Goal: Task Accomplishment & Management: Manage account settings

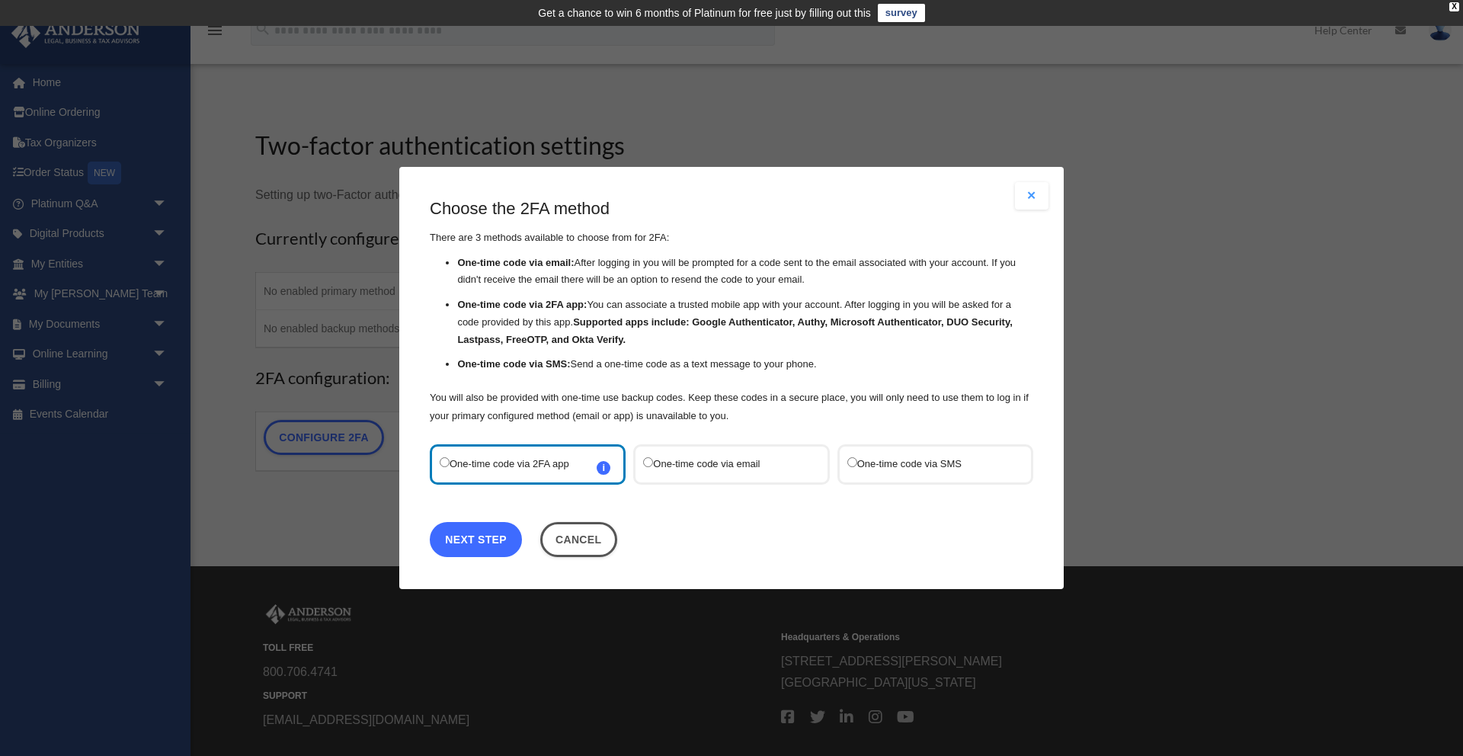
click at [463, 538] on link "Next Step" at bounding box center [476, 539] width 92 height 35
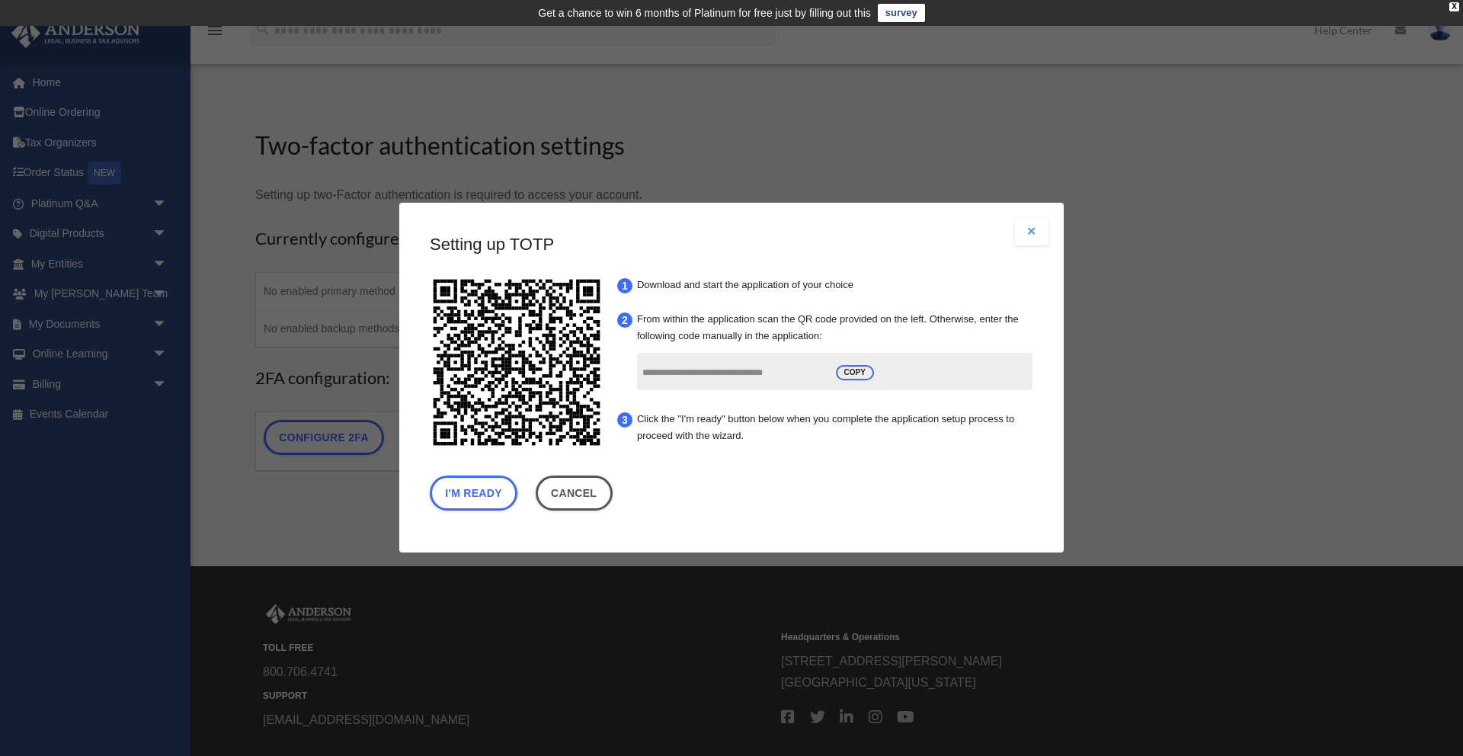
click at [373, 509] on div "Are you sure? Any unsaved changes will be lost! Yes No Choose the 2FA method Th…" at bounding box center [731, 378] width 1463 height 756
click at [583, 498] on link "Cancel" at bounding box center [574, 493] width 77 height 35
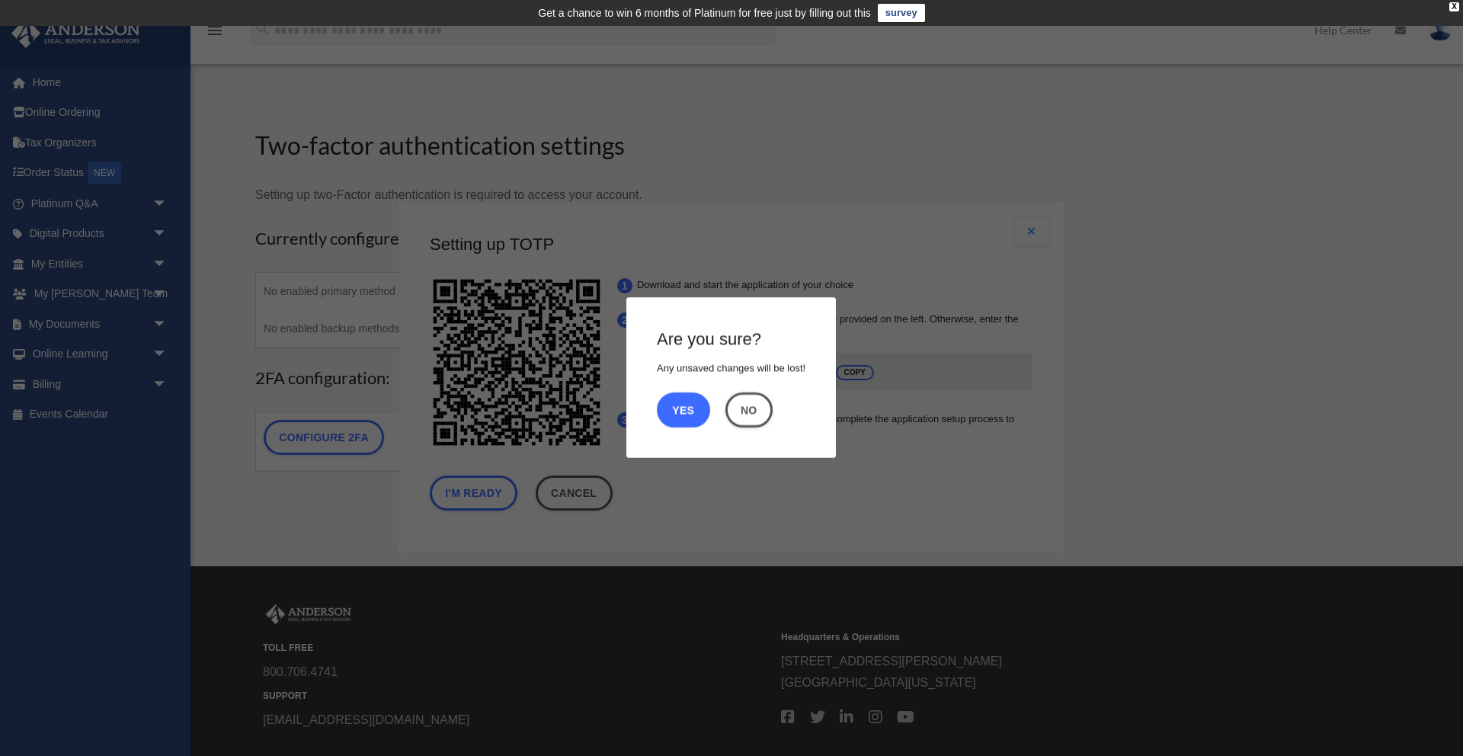
click at [677, 408] on button "Yes" at bounding box center [683, 409] width 53 height 35
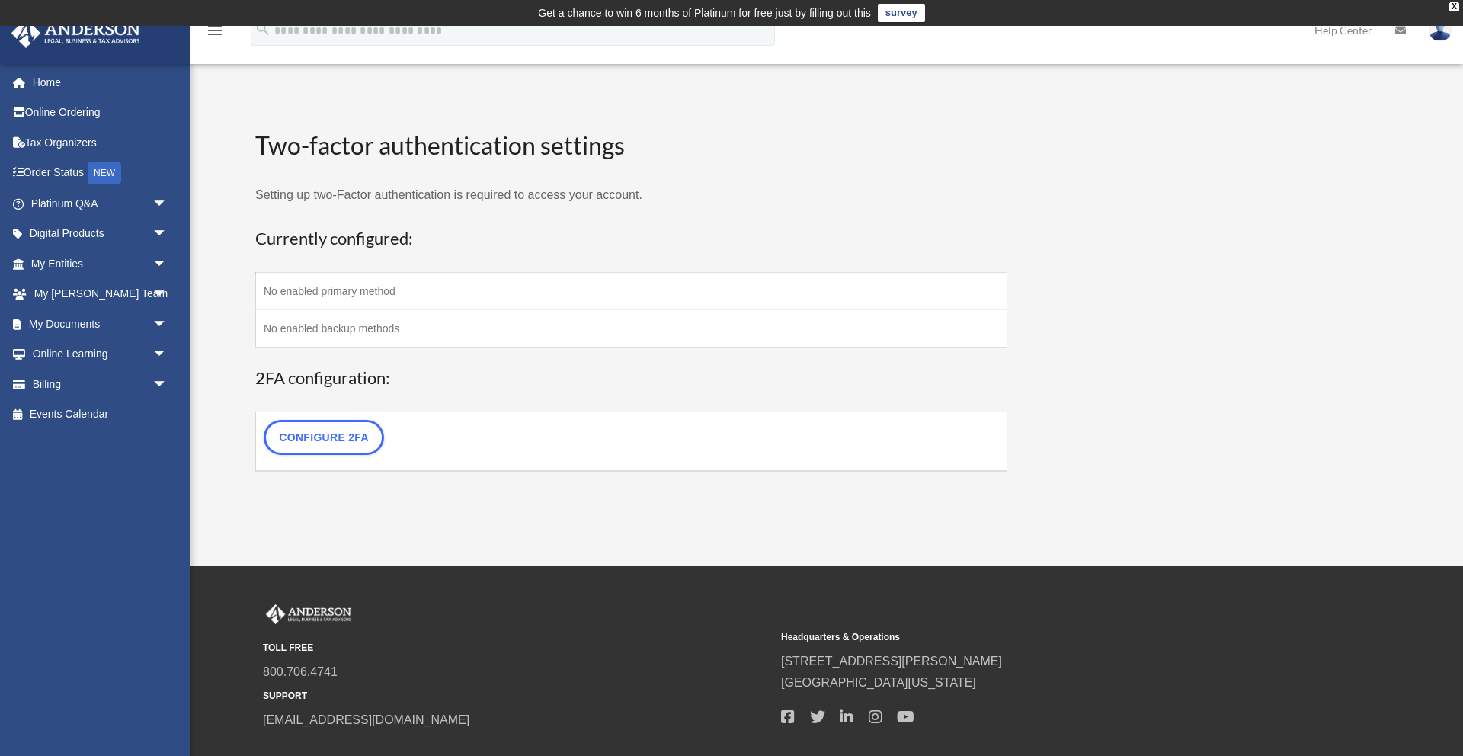
click at [469, 434] on td "Configure 2FA" at bounding box center [631, 440] width 751 height 59
click at [331, 431] on link "Configure 2FA" at bounding box center [324, 437] width 120 height 35
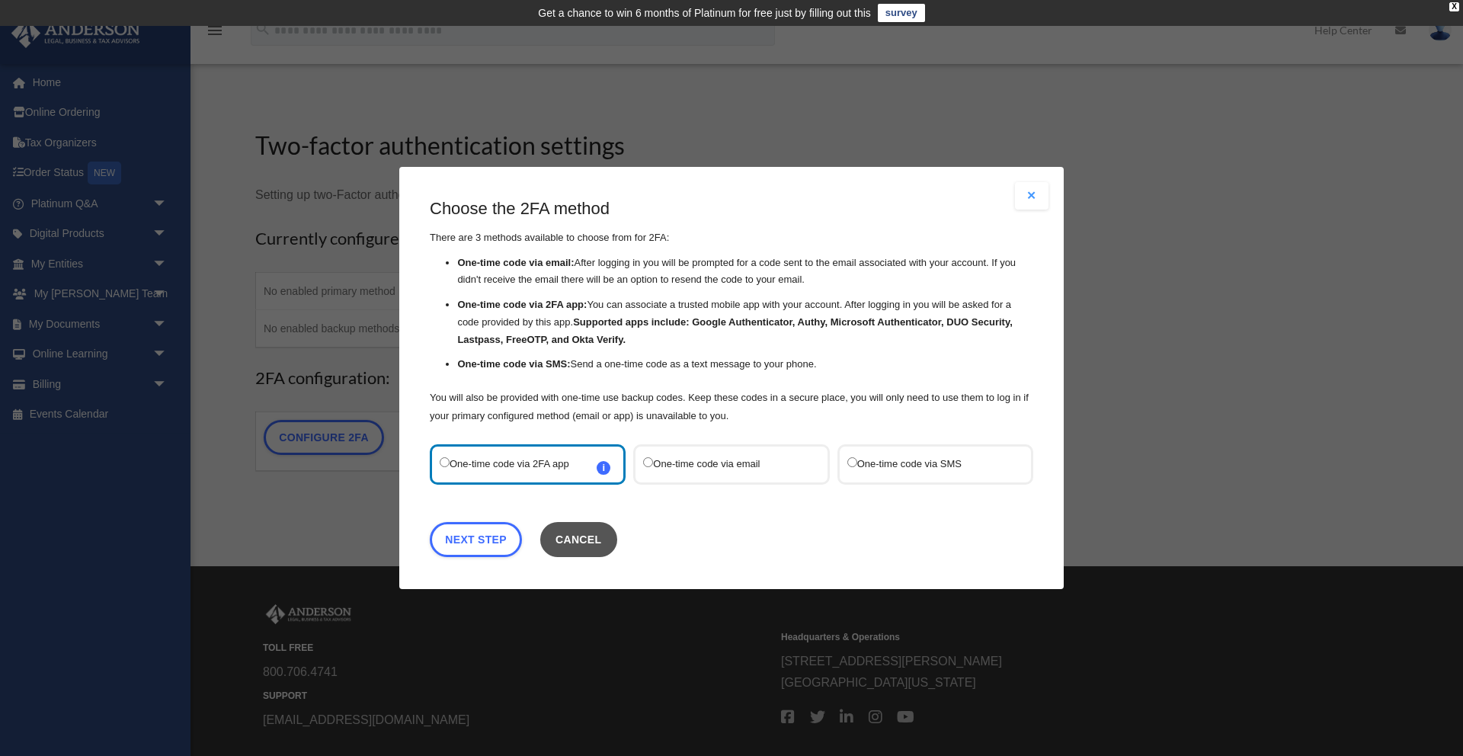
click at [558, 533] on button "Cancel" at bounding box center [578, 539] width 77 height 35
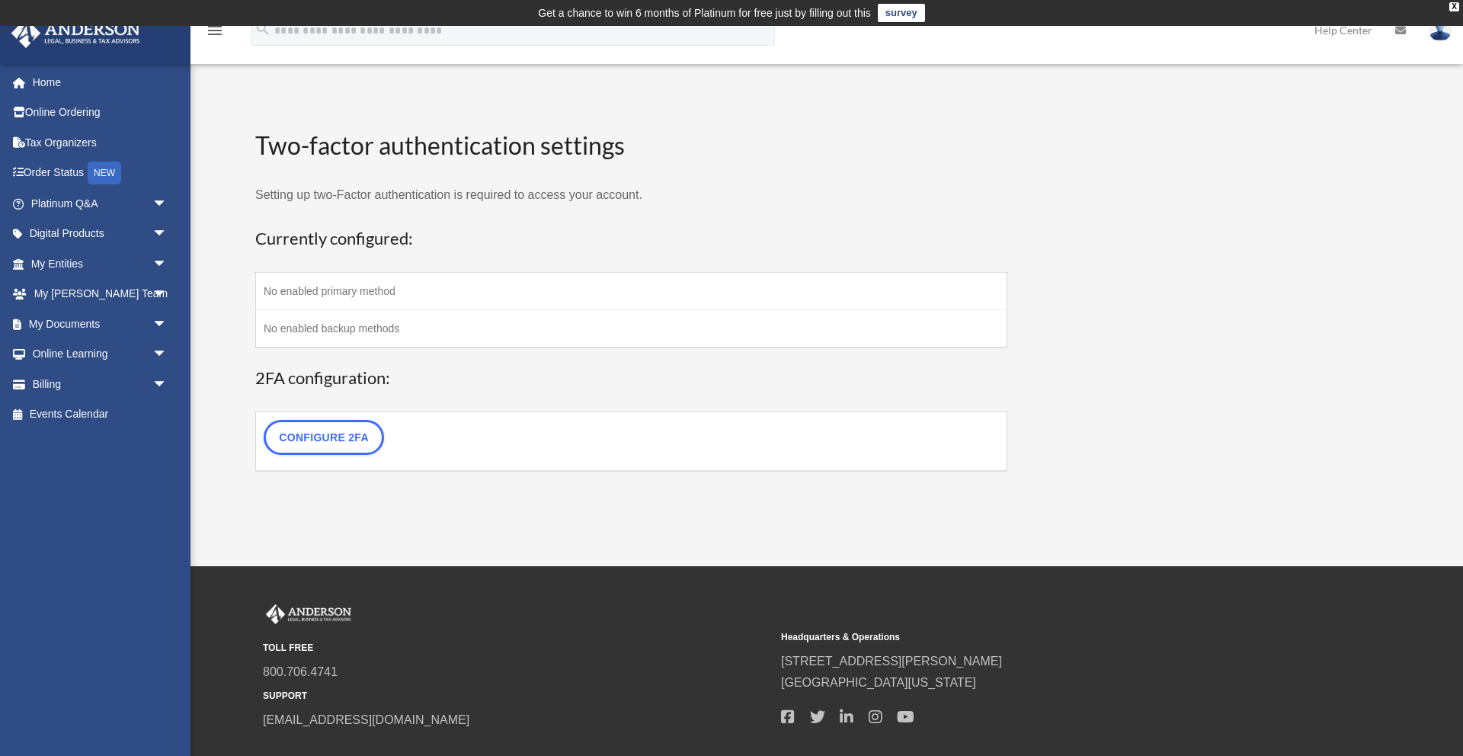
click at [364, 296] on td "No enabled primary method" at bounding box center [631, 290] width 751 height 37
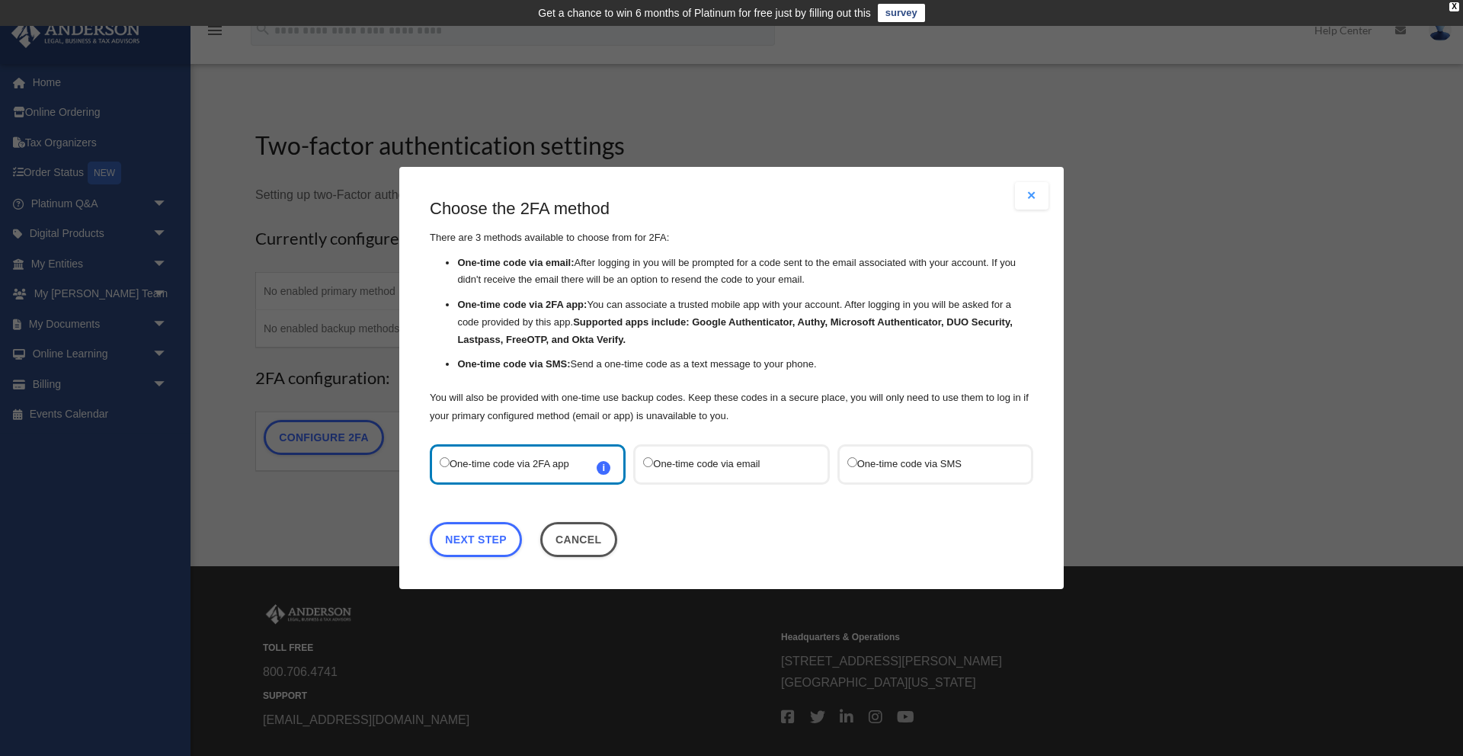
click at [875, 466] on label "One-time code via SMS" at bounding box center [927, 464] width 161 height 21
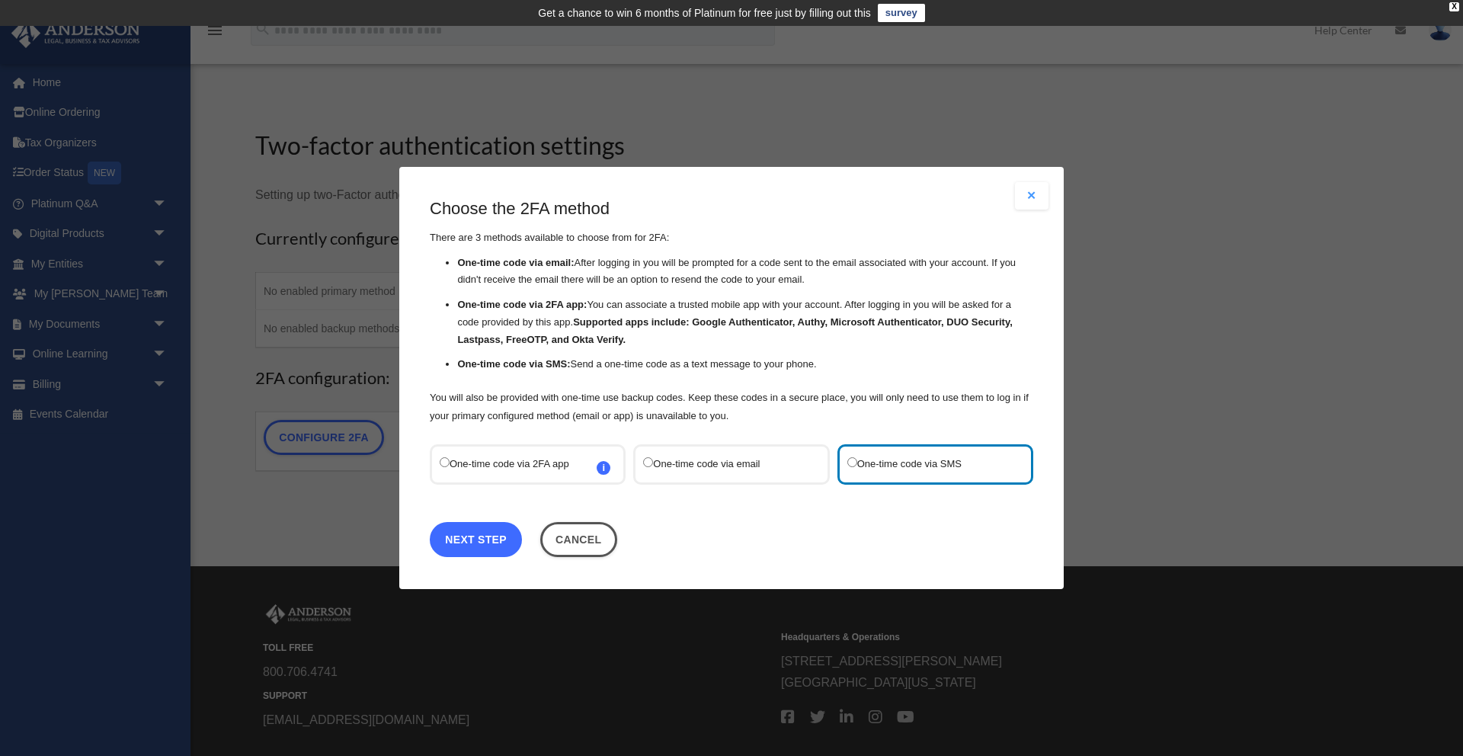
click at [465, 538] on link "Next Step" at bounding box center [476, 539] width 92 height 35
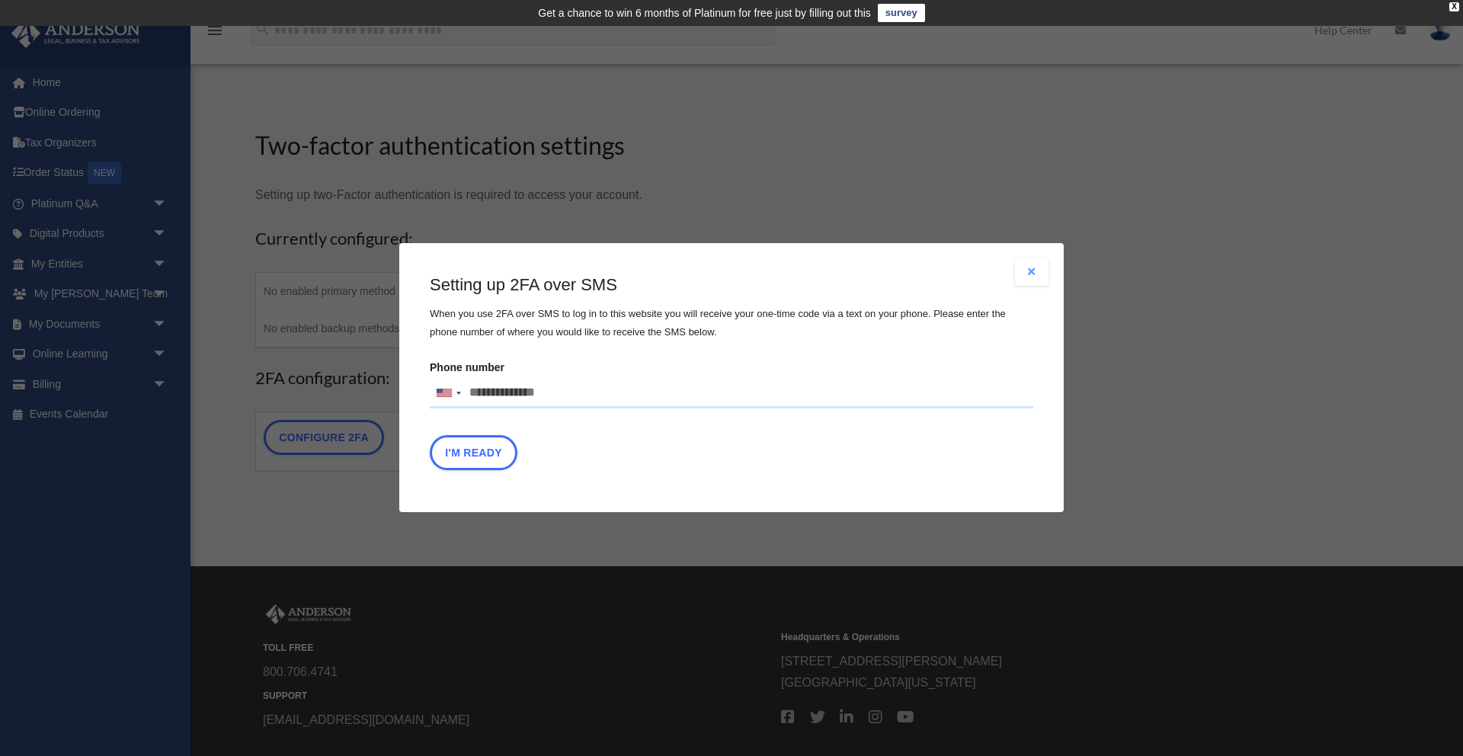
click at [553, 395] on input "Phone number United States +1 United Kingdom +44 Afghanistan (‫افغانستان‬‎) +93…" at bounding box center [731, 393] width 603 height 30
click at [471, 458] on button "I'm Ready" at bounding box center [474, 453] width 88 height 35
click at [491, 456] on button "I'm Ready" at bounding box center [474, 453] width 88 height 35
click at [610, 394] on input "**********" at bounding box center [731, 393] width 603 height 30
drag, startPoint x: 549, startPoint y: 392, endPoint x: 401, endPoint y: 392, distance: 148.6
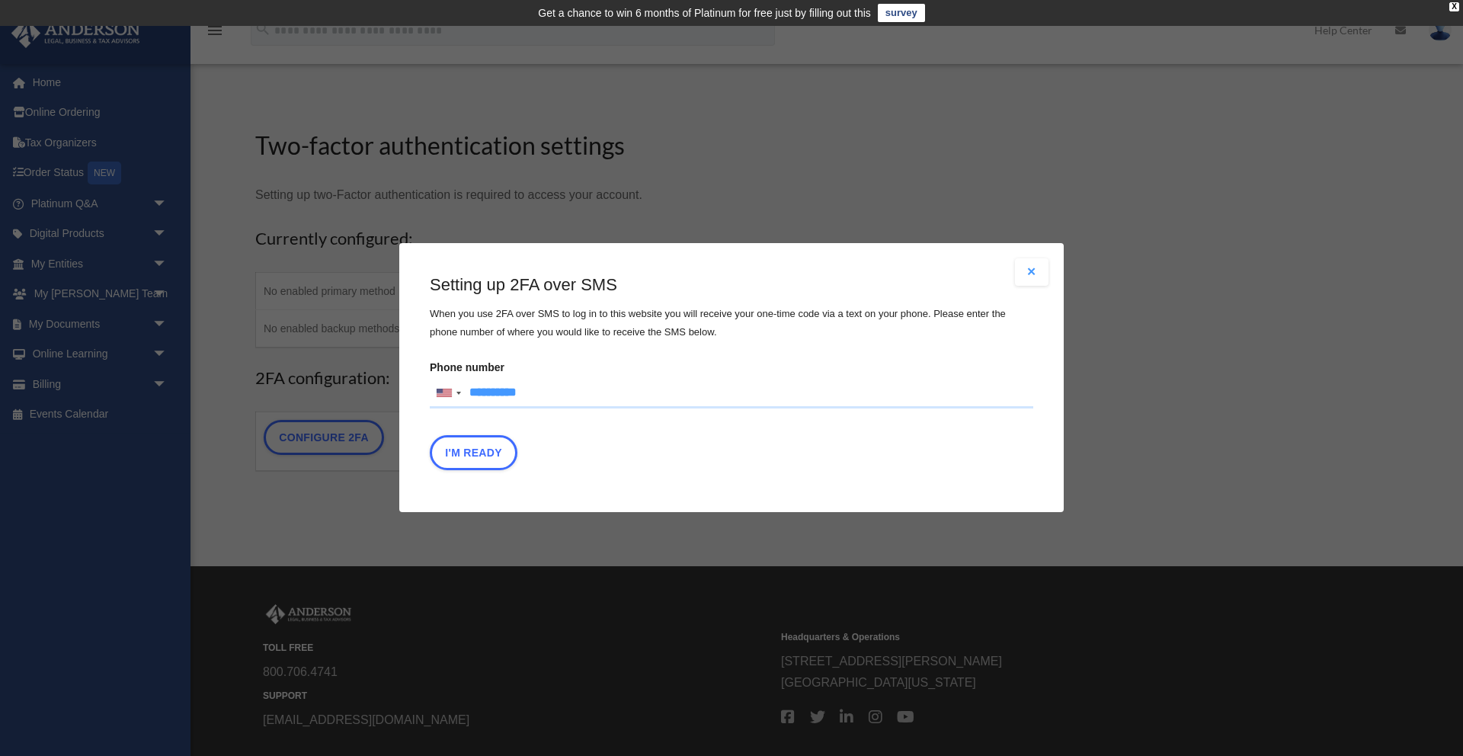
click at [401, 392] on div "Are you sure? Any unsaved changes will be lost! Yes No Choose the 2FA method Th…" at bounding box center [731, 377] width 664 height 269
click at [748, 437] on div "I'm Ready" at bounding box center [731, 457] width 603 height 43
click at [474, 449] on button "I'm Ready" at bounding box center [474, 453] width 88 height 35
click at [491, 452] on button "I'm Ready" at bounding box center [474, 453] width 88 height 35
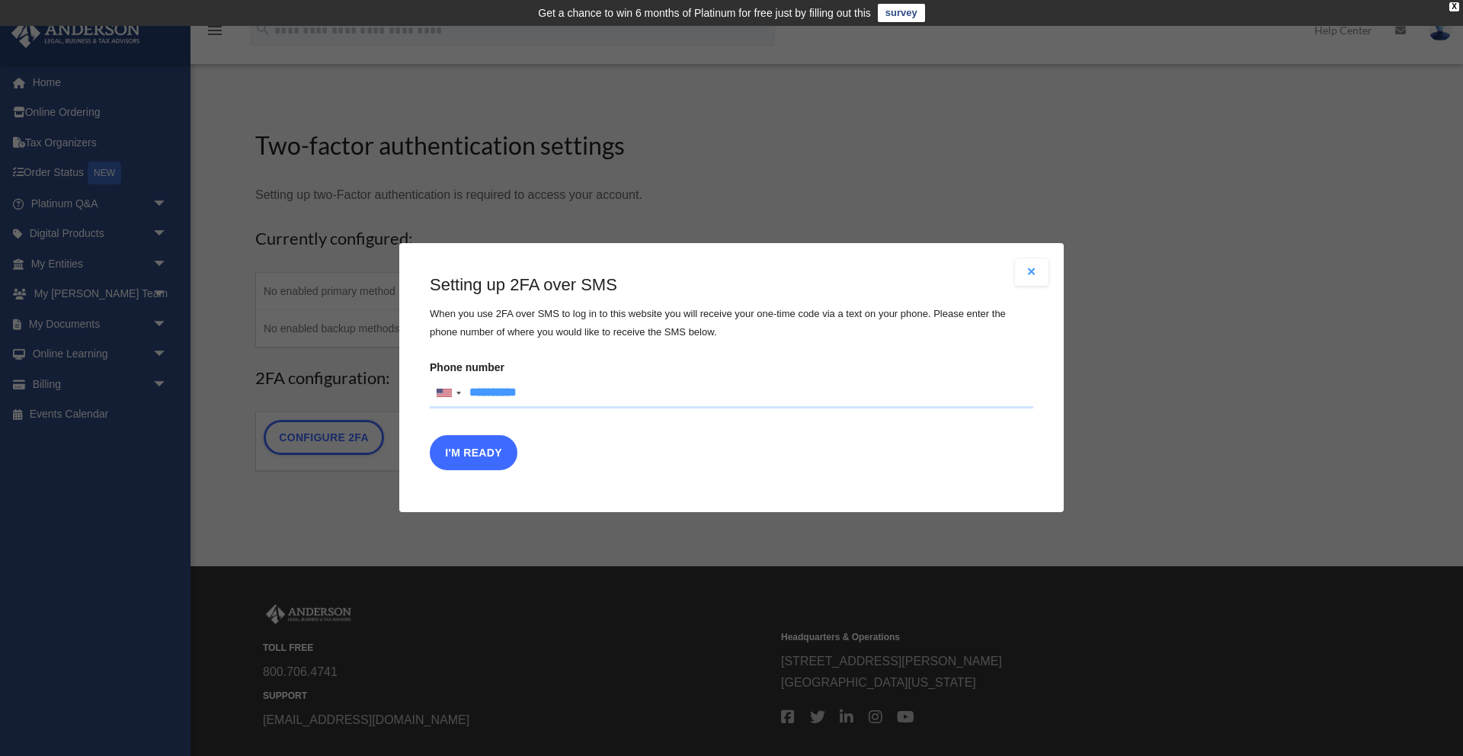
click at [491, 452] on button "I'm Ready" at bounding box center [474, 453] width 88 height 35
click at [489, 390] on input "**********" at bounding box center [731, 393] width 603 height 30
click at [514, 389] on input "**********" at bounding box center [731, 393] width 603 height 30
click at [484, 449] on button "I'm Ready" at bounding box center [474, 453] width 88 height 35
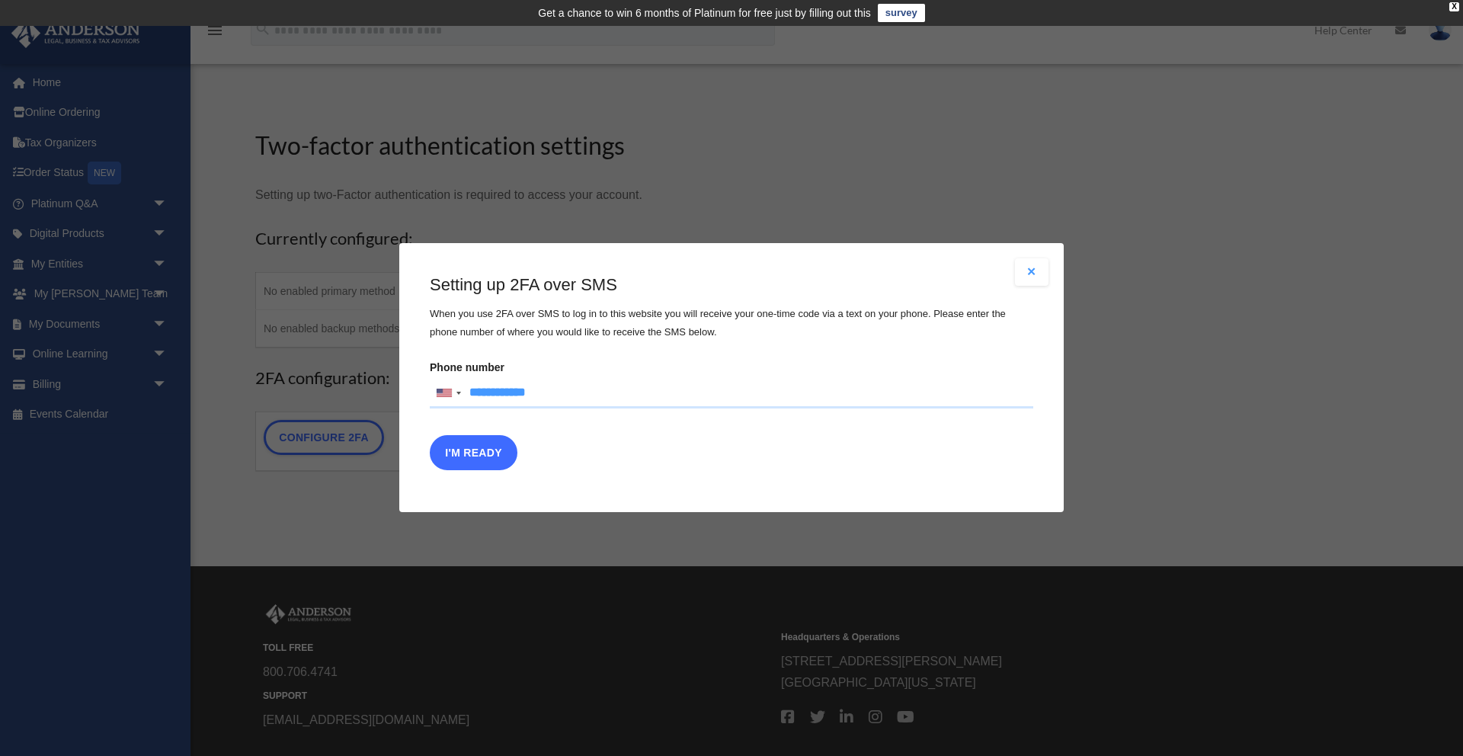
click at [484, 449] on button "I'm Ready" at bounding box center [474, 453] width 88 height 35
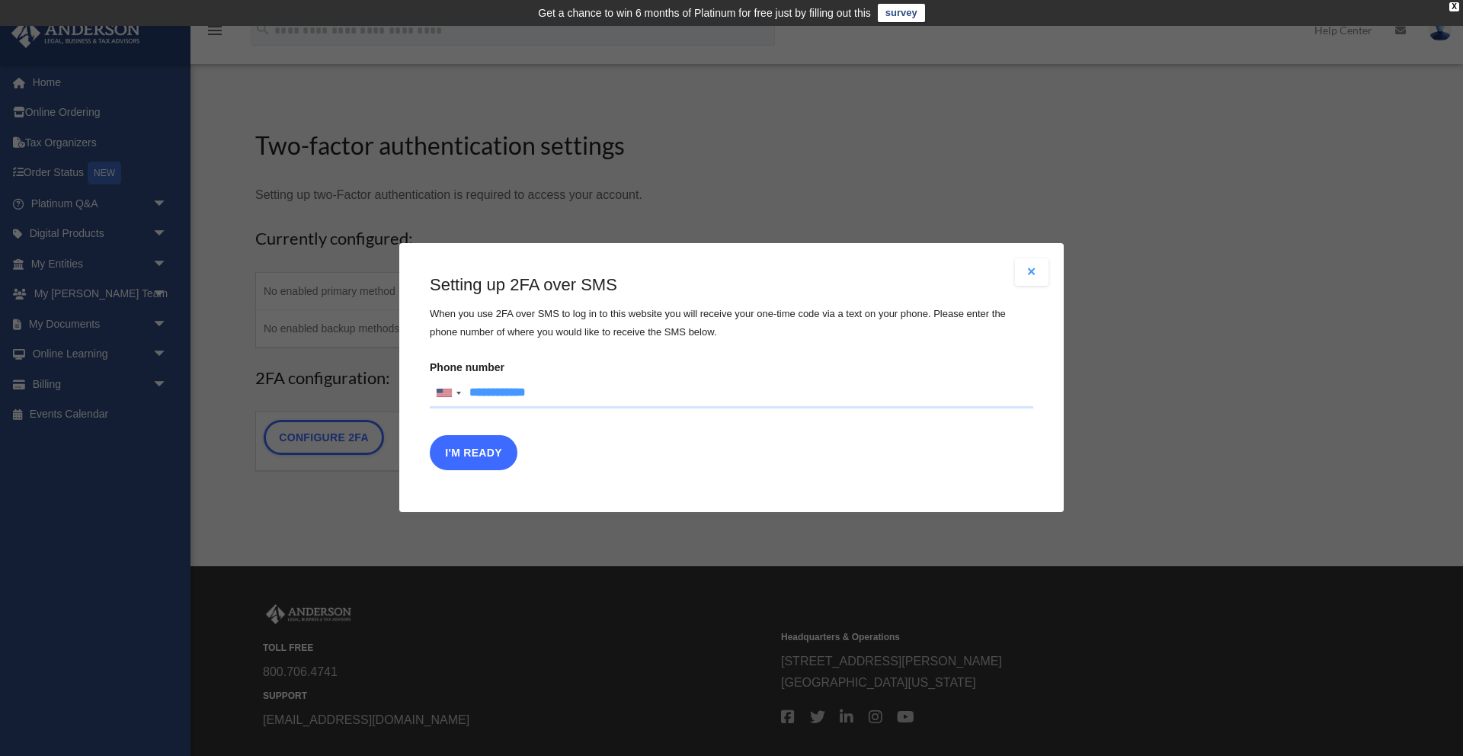
click at [484, 449] on button "I'm Ready" at bounding box center [474, 453] width 88 height 35
click at [475, 452] on button "I'm Ready" at bounding box center [474, 453] width 88 height 35
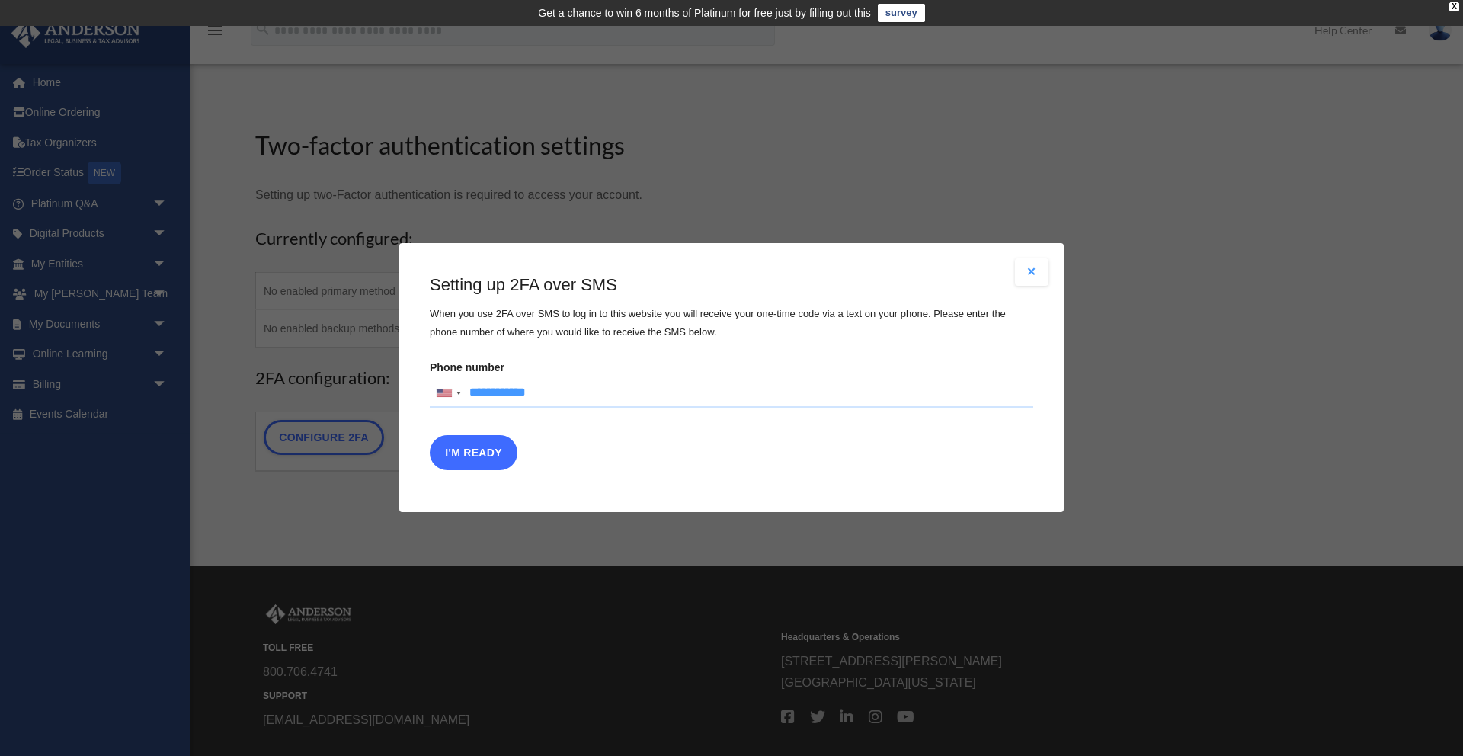
click at [475, 452] on button "I'm Ready" at bounding box center [474, 453] width 88 height 35
click at [1025, 279] on button "Close modal" at bounding box center [1032, 271] width 34 height 27
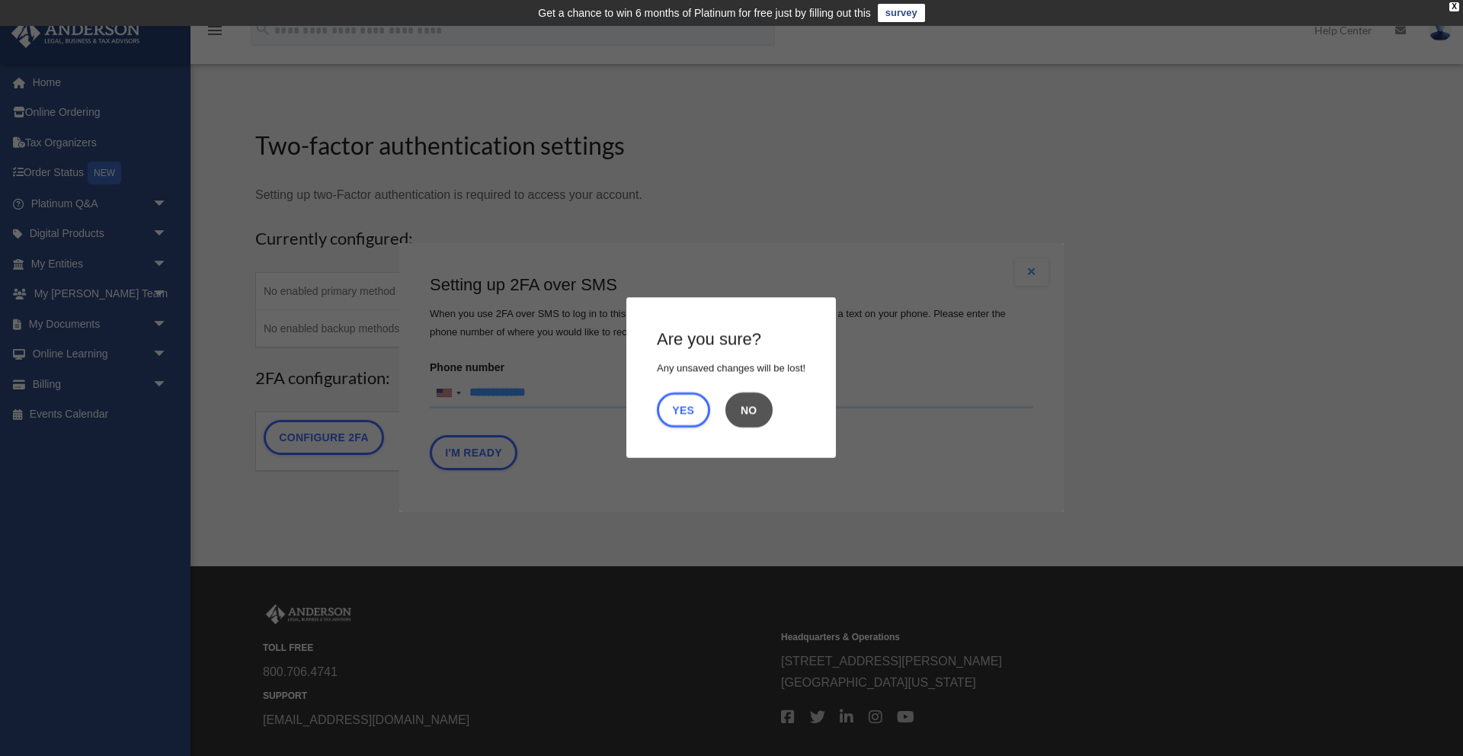
click at [759, 401] on button "No" at bounding box center [748, 409] width 47 height 35
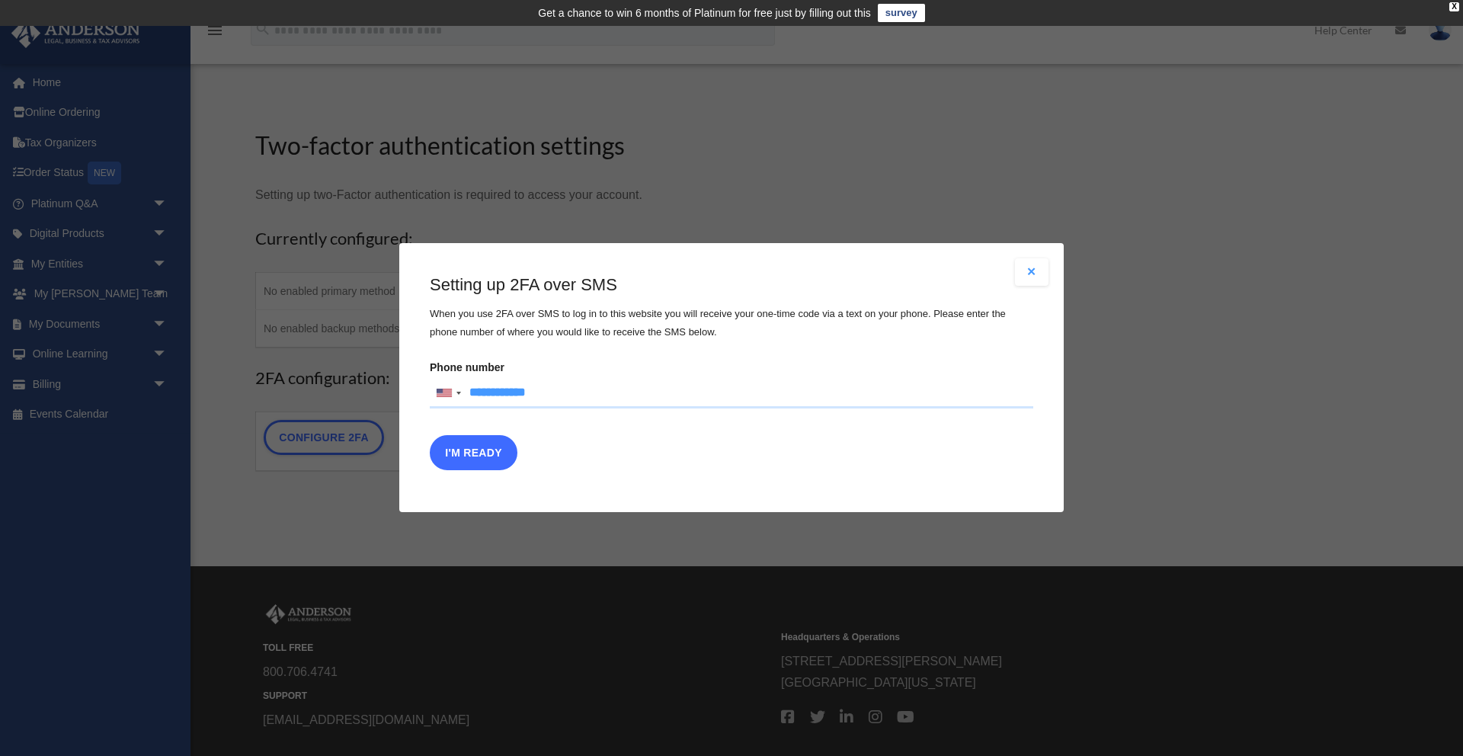
click at [486, 447] on button "I'm Ready" at bounding box center [474, 453] width 88 height 35
click at [604, 378] on input "**********" at bounding box center [731, 393] width 603 height 30
click at [574, 394] on input "**********" at bounding box center [731, 393] width 603 height 30
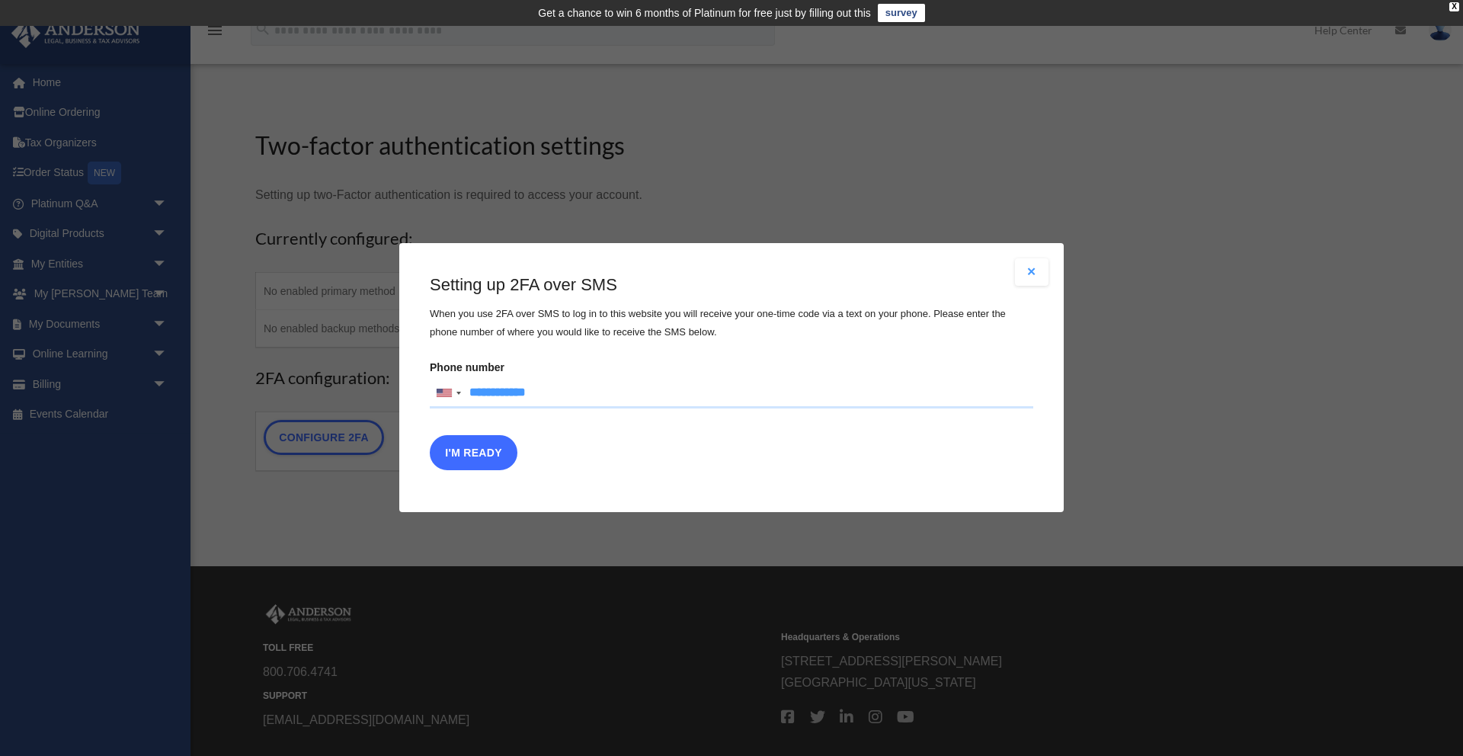
click at [471, 452] on button "I'm Ready" at bounding box center [474, 453] width 88 height 35
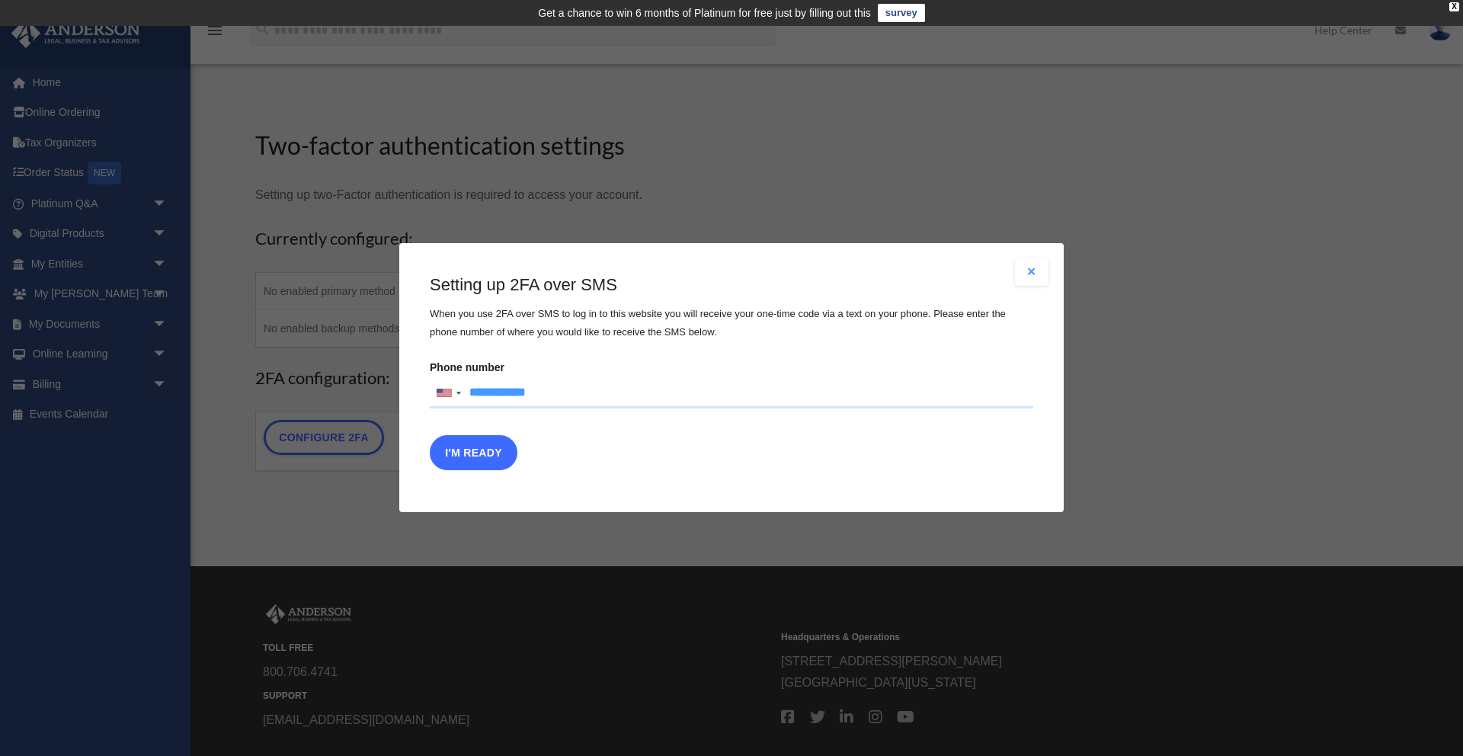
click at [471, 452] on button "I'm Ready" at bounding box center [474, 453] width 88 height 35
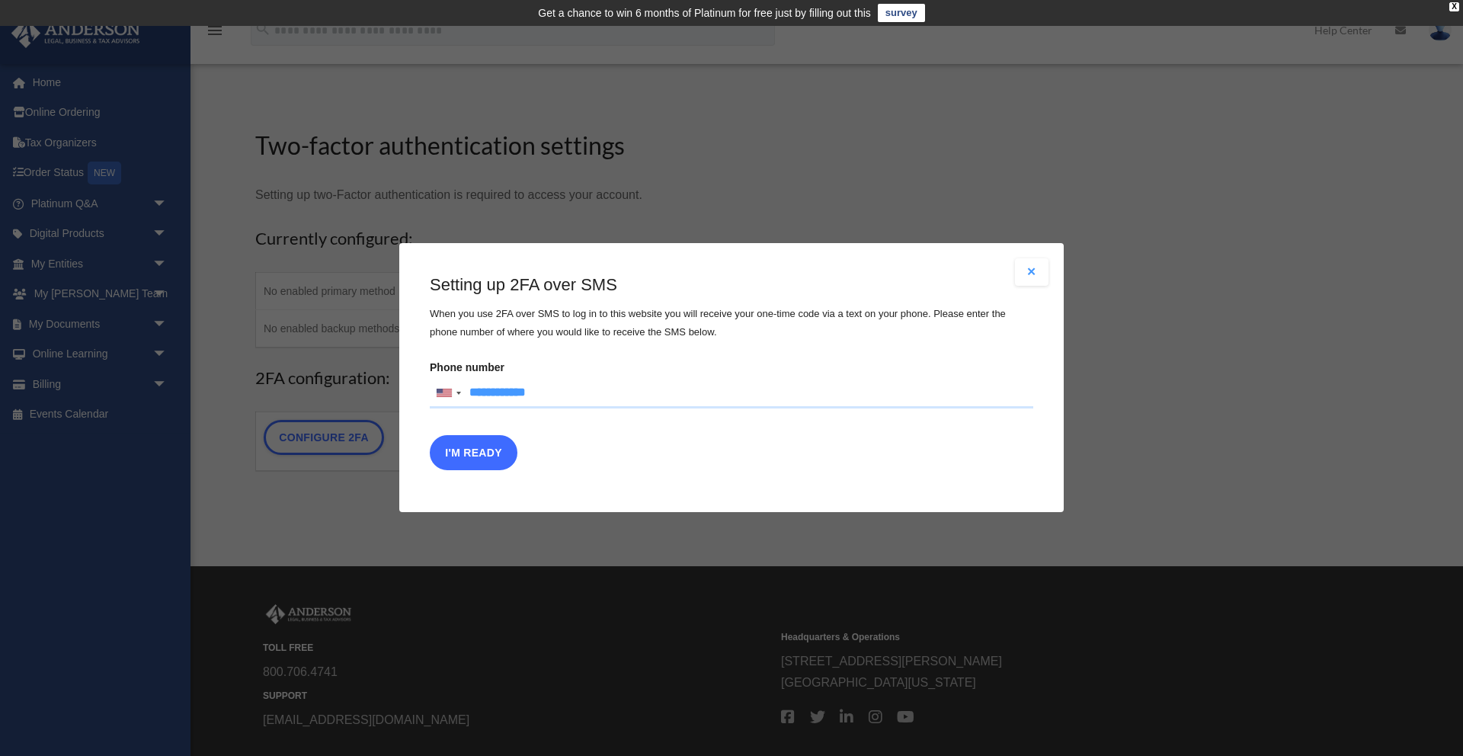
click at [477, 455] on button "I'm Ready" at bounding box center [474, 453] width 88 height 35
click at [1038, 252] on div "Are you sure? Any unsaved changes will be lost! Yes No Choose the 2FA method Th…" at bounding box center [731, 377] width 664 height 269
click at [1036, 268] on button "Close modal" at bounding box center [1032, 271] width 34 height 27
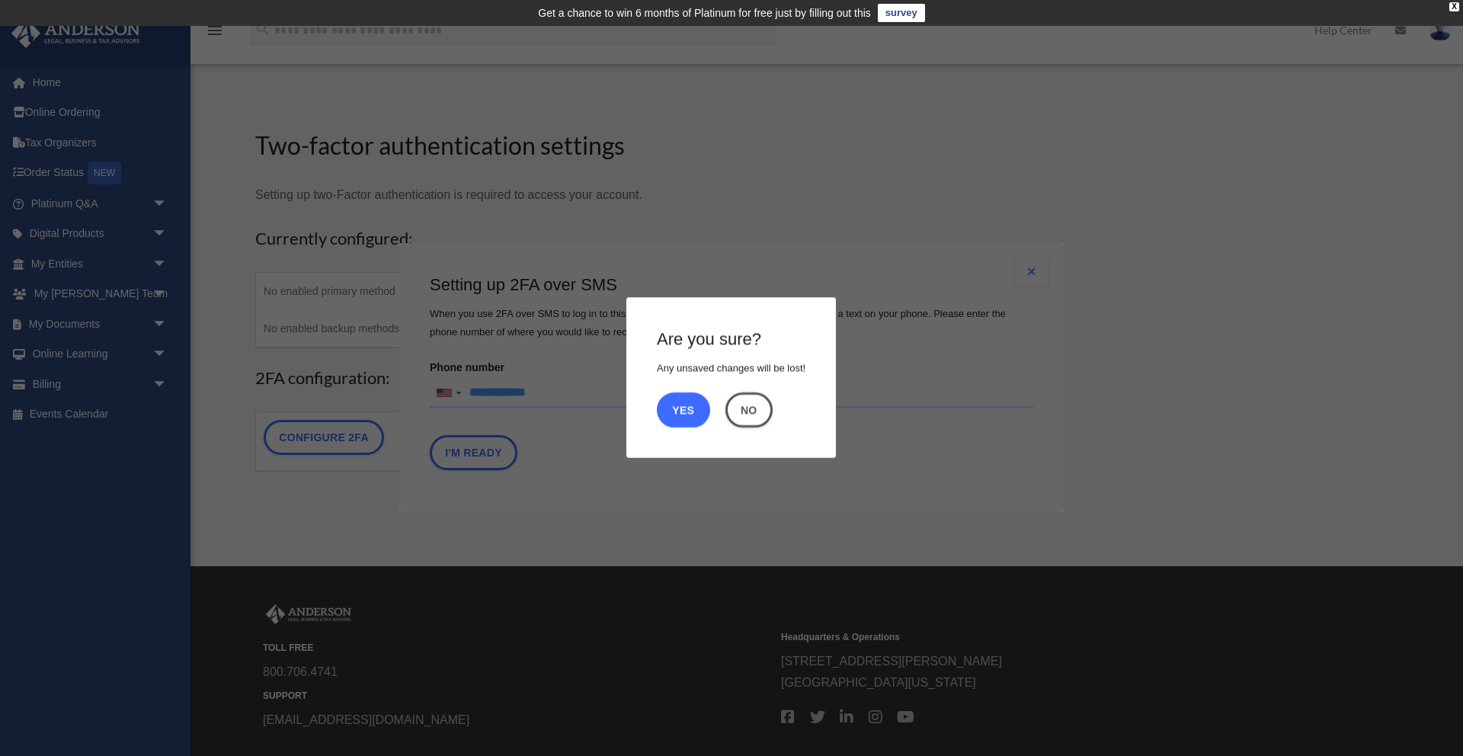
click at [686, 402] on button "Yes" at bounding box center [683, 409] width 53 height 35
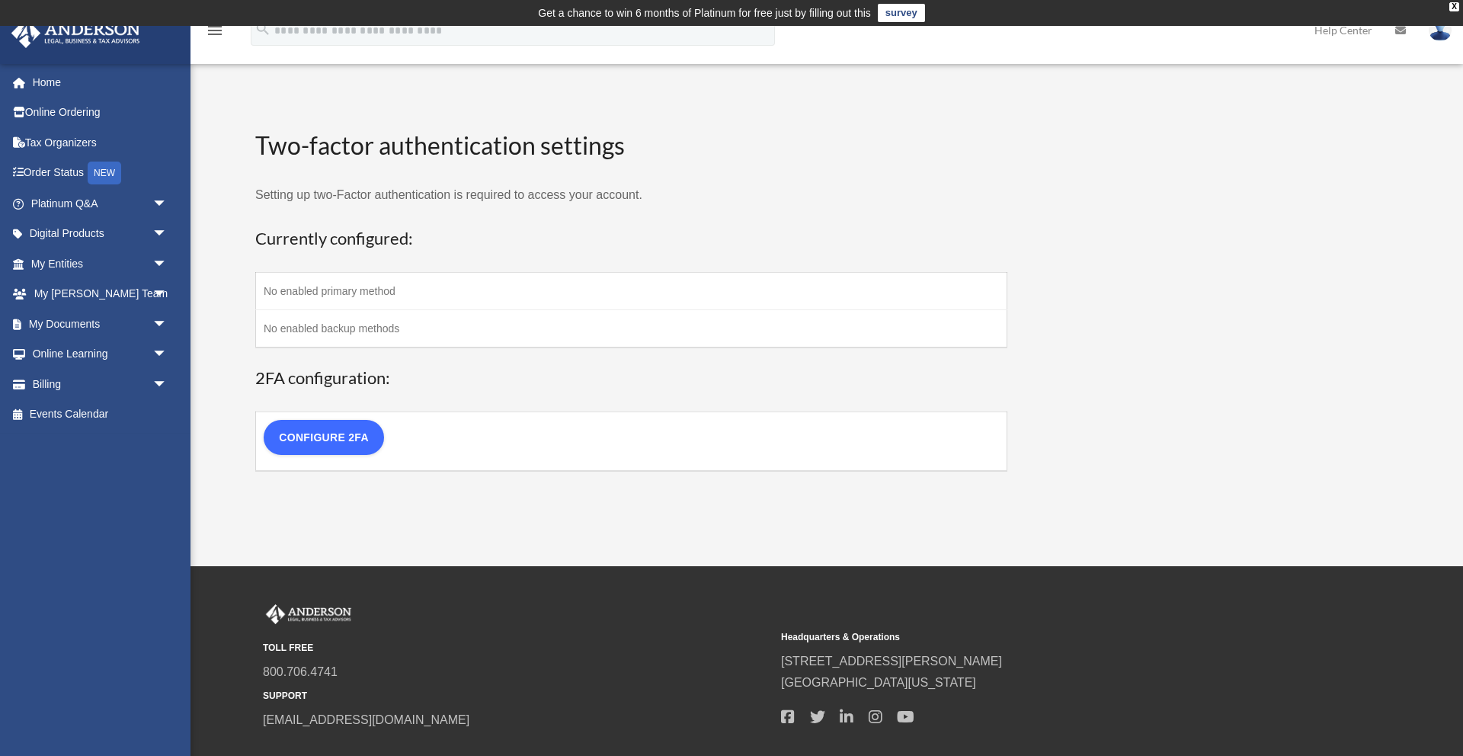
click at [315, 448] on link "Configure 2FA" at bounding box center [324, 437] width 120 height 35
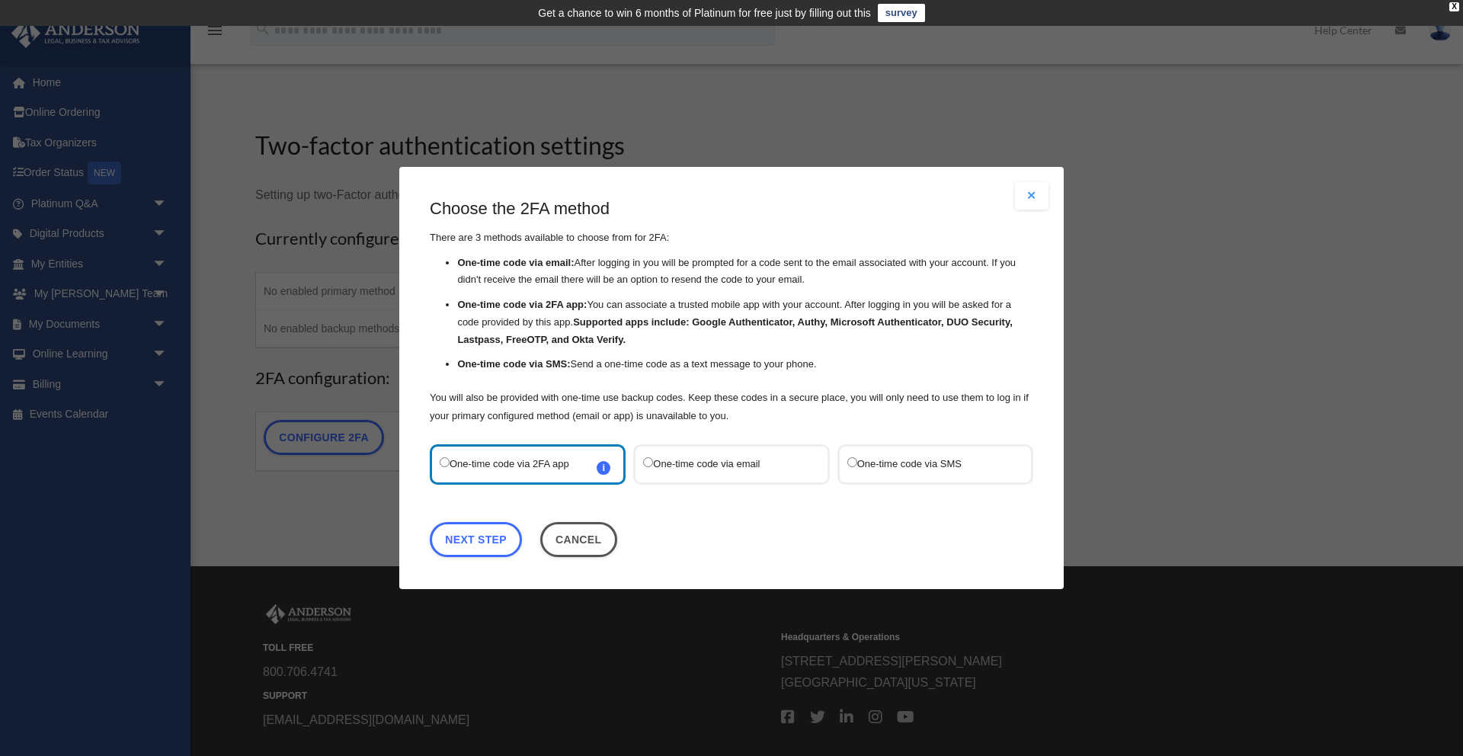
click at [671, 468] on label "One-time code via email" at bounding box center [723, 464] width 161 height 21
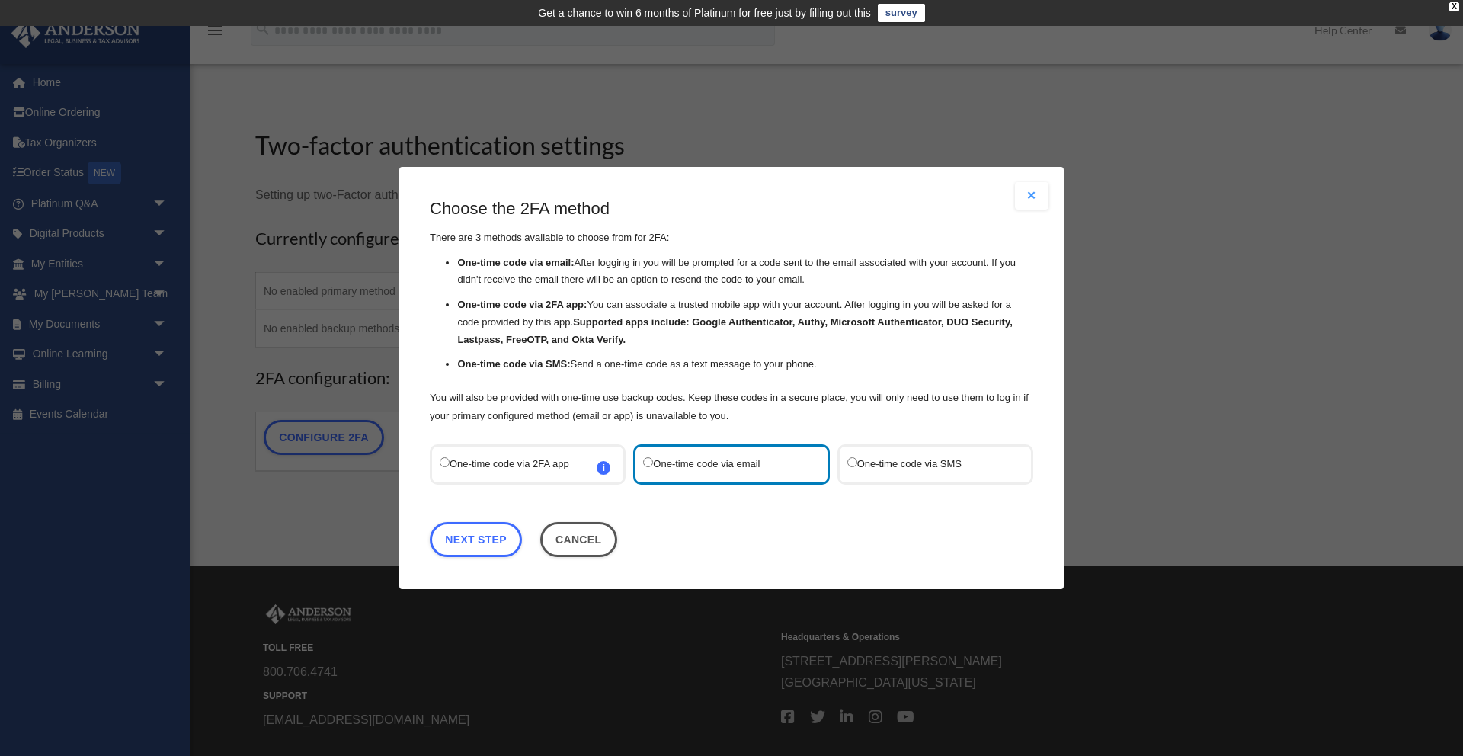
click at [877, 465] on label "One-time code via SMS" at bounding box center [927, 464] width 161 height 21
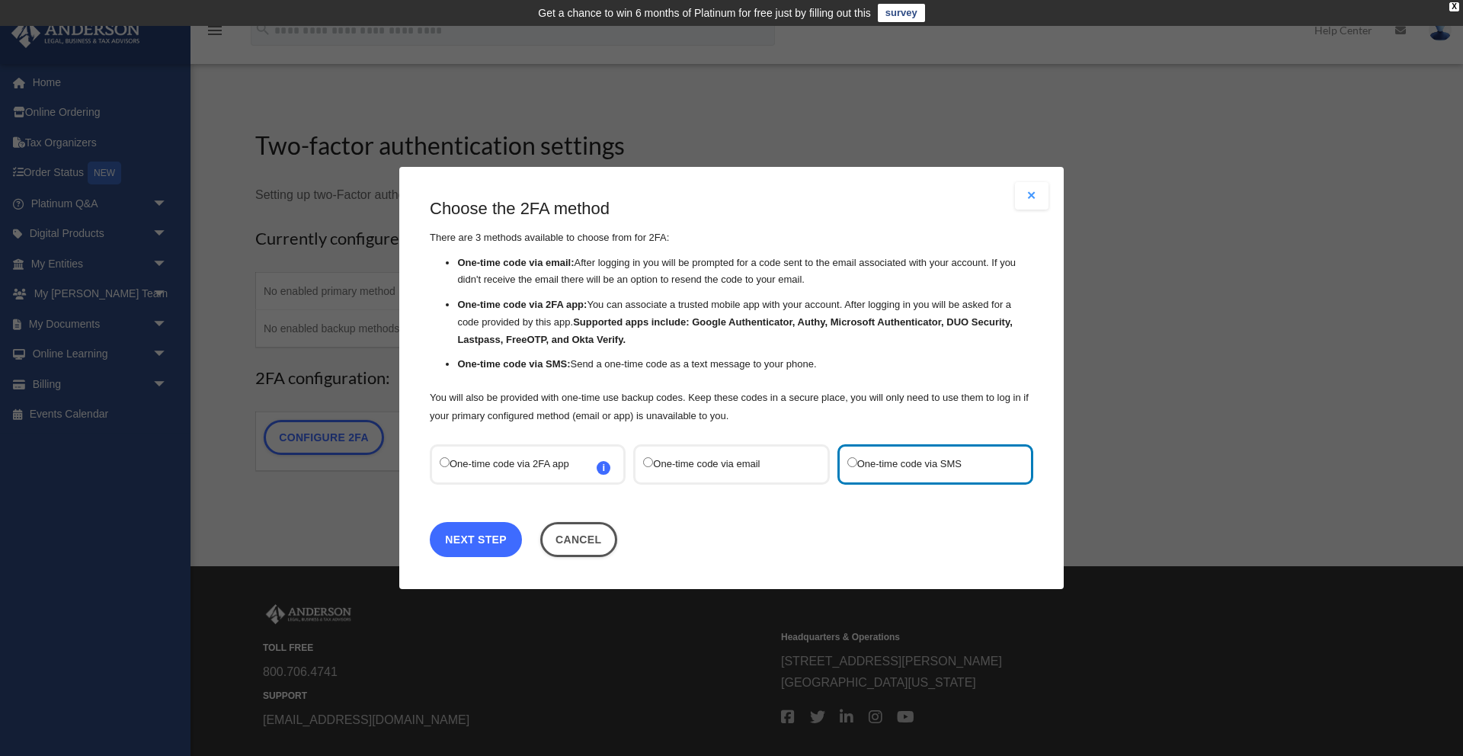
click at [482, 536] on link "Next Step" at bounding box center [476, 539] width 92 height 35
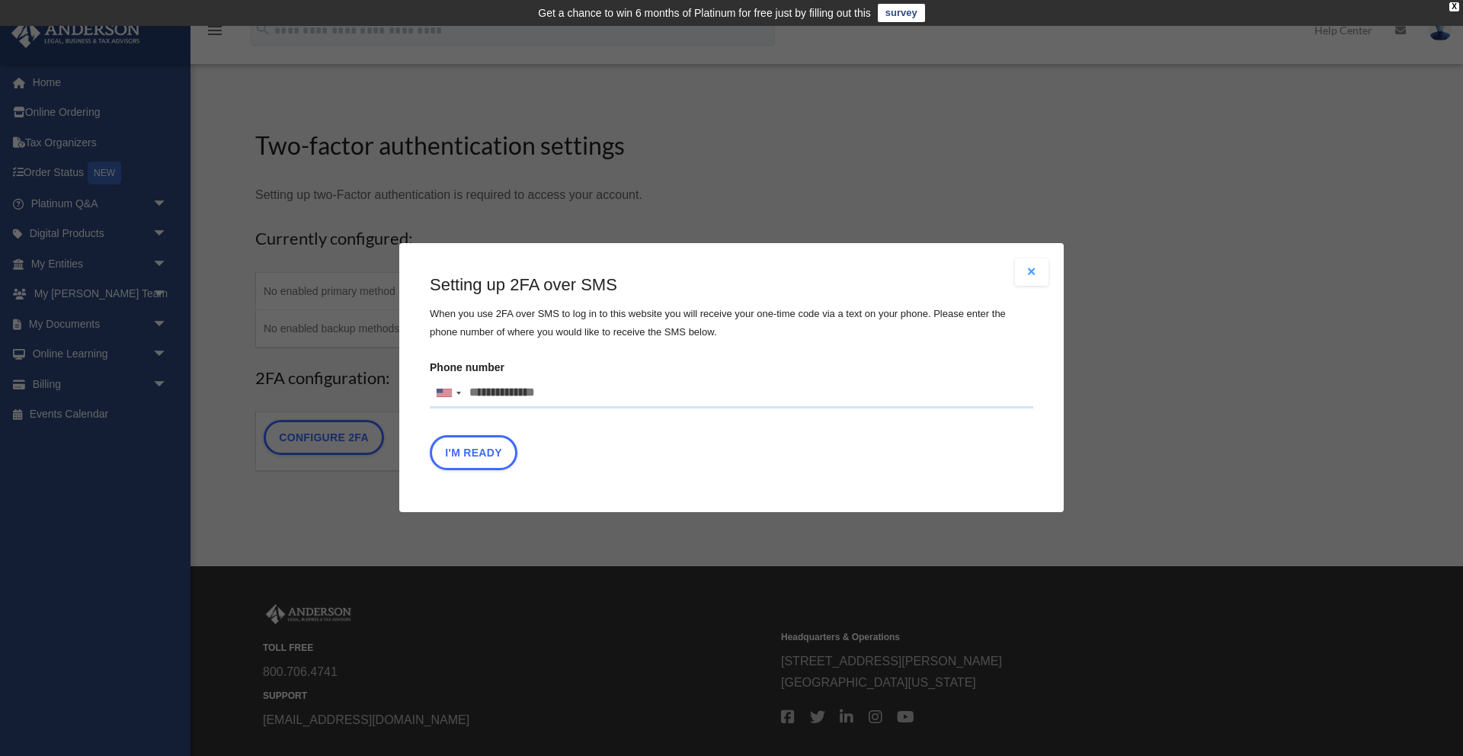
click at [574, 389] on input "Phone number United States +1 United Kingdom +44 Afghanistan (‫افغانستان‬‎) +93…" at bounding box center [731, 393] width 603 height 30
type input "**********"
click at [476, 450] on button "I'm Ready" at bounding box center [474, 453] width 88 height 35
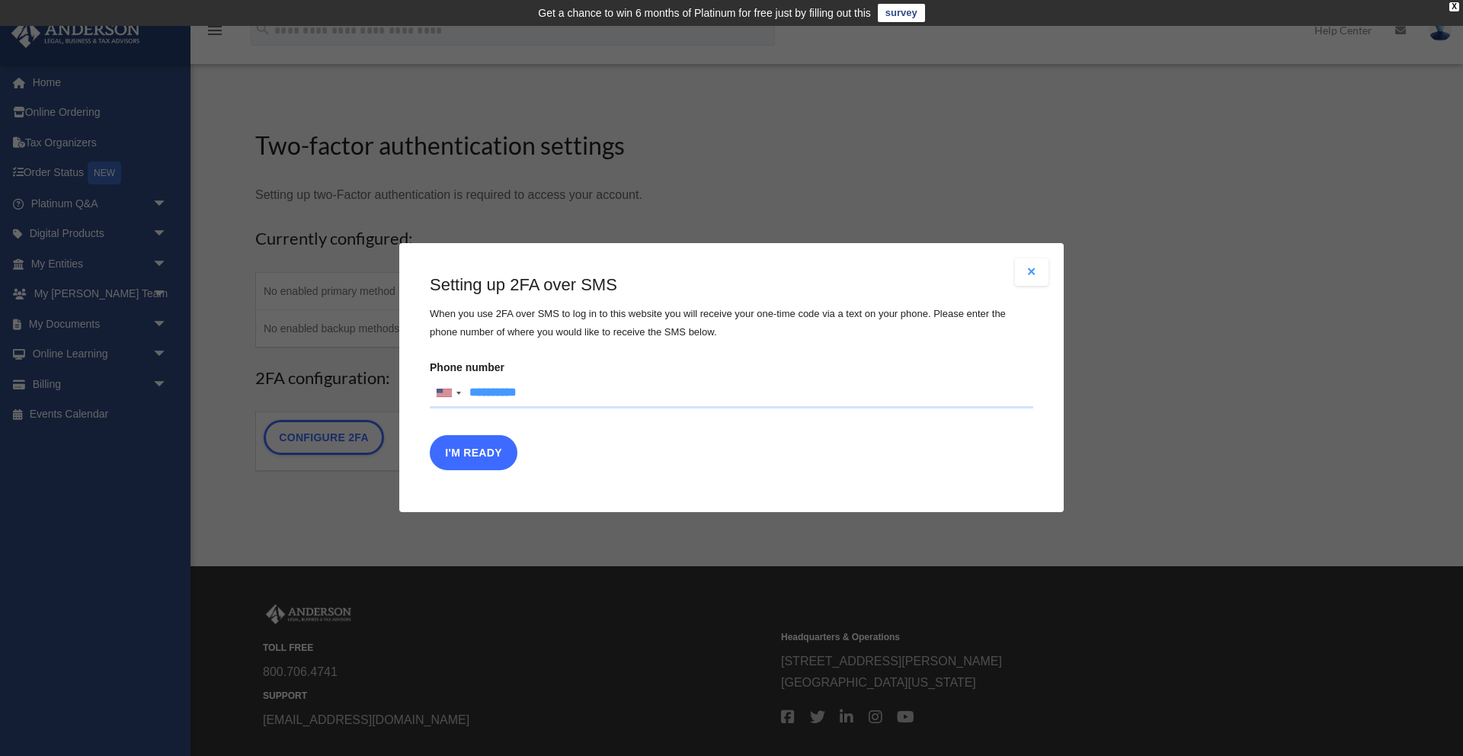
click at [476, 450] on button "I'm Ready" at bounding box center [474, 453] width 88 height 35
click at [1031, 273] on button "Close modal" at bounding box center [1032, 271] width 34 height 27
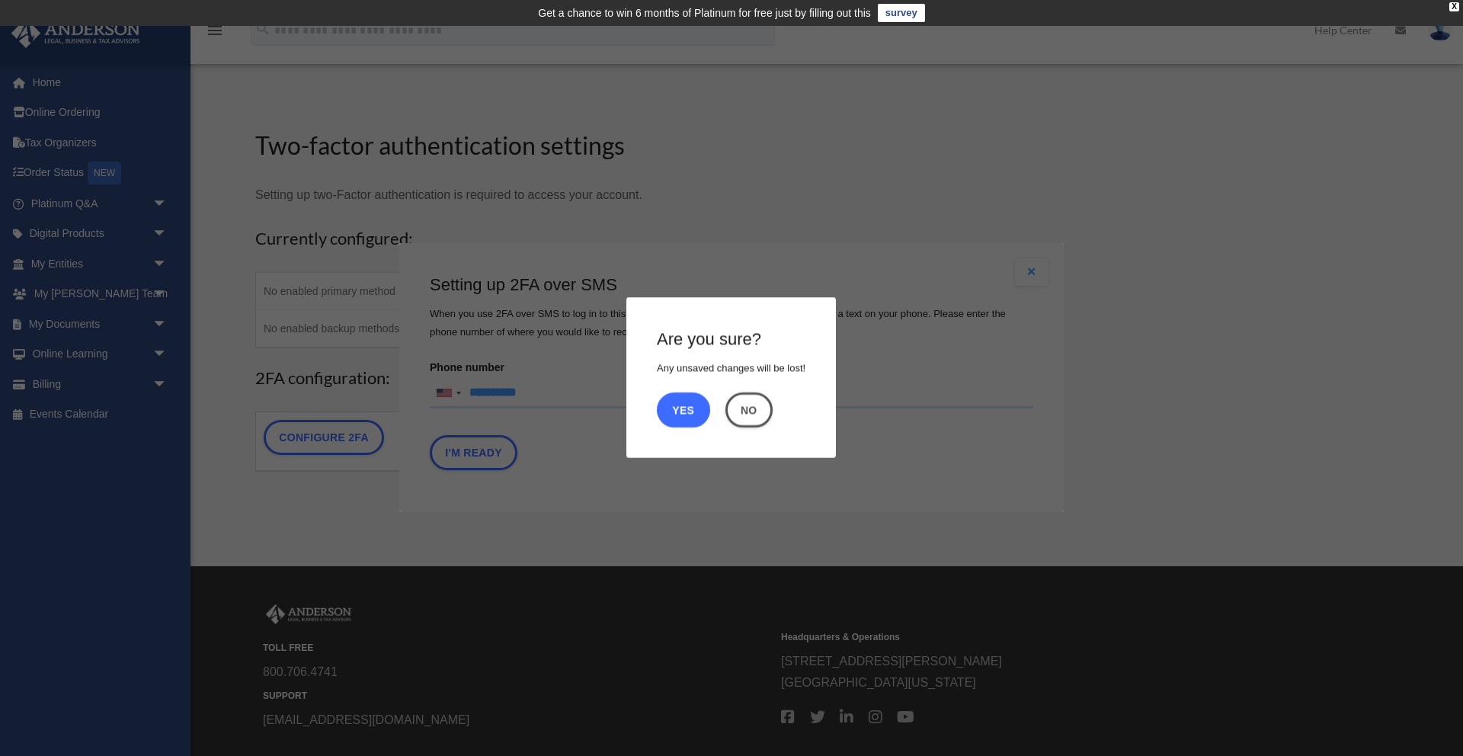
click at [664, 400] on button "Yes" at bounding box center [683, 409] width 53 height 35
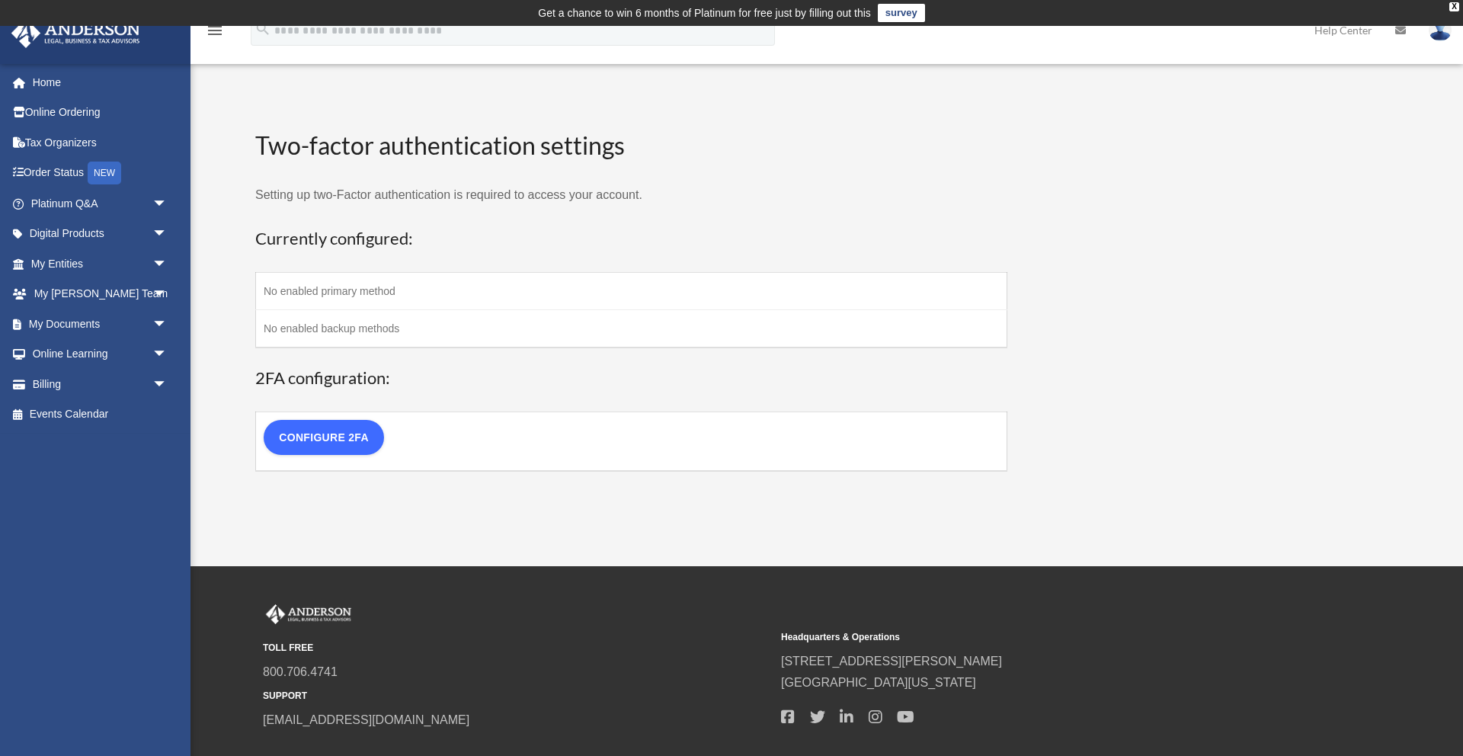
click at [283, 439] on link "Configure 2FA" at bounding box center [324, 437] width 120 height 35
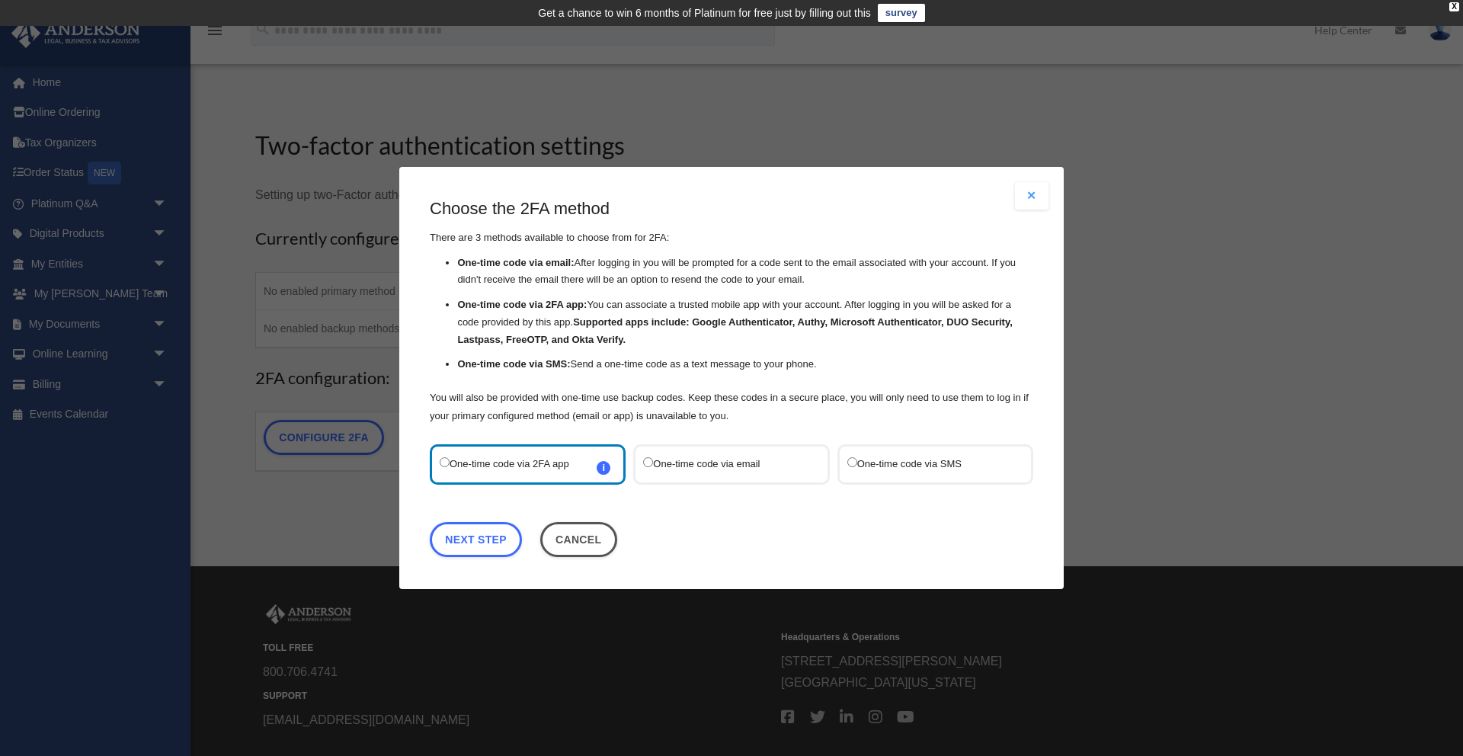
click at [704, 469] on label "One-time code via email" at bounding box center [723, 464] width 161 height 21
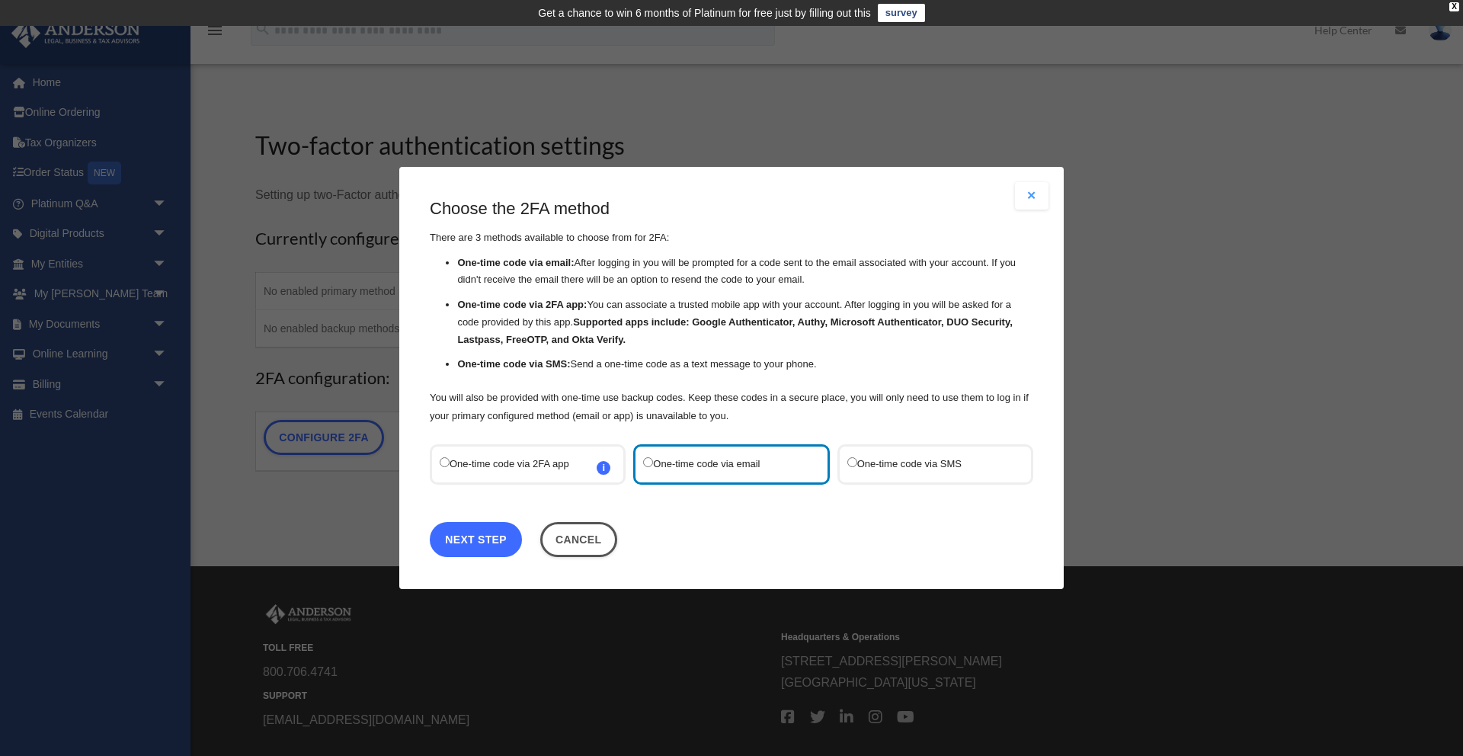
click at [478, 539] on link "Next Step" at bounding box center [476, 539] width 92 height 35
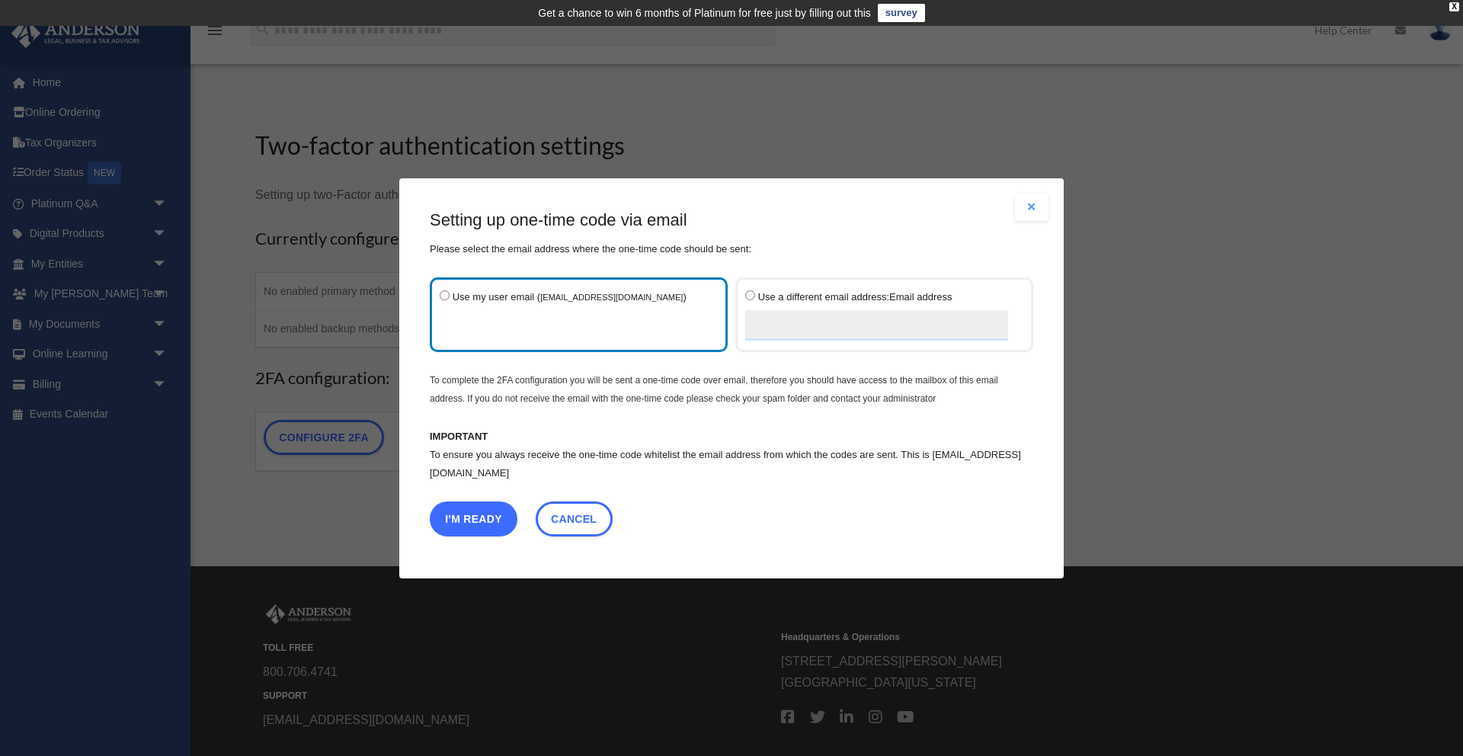
click at [482, 512] on button "I'm Ready" at bounding box center [474, 518] width 88 height 35
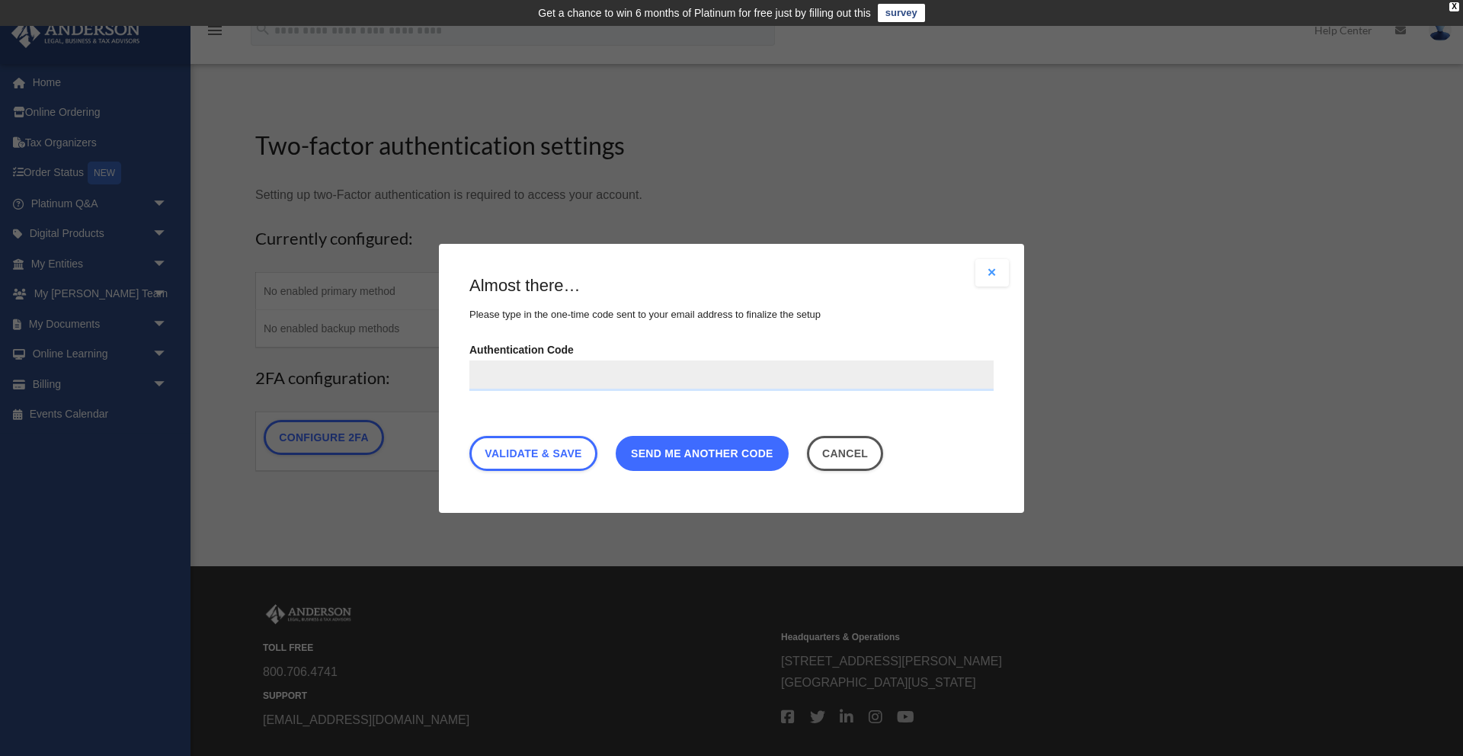
click at [673, 460] on link "Send me another code" at bounding box center [702, 452] width 173 height 35
click at [677, 453] on span "Send me another code" at bounding box center [702, 452] width 142 height 12
click at [537, 363] on input "Authentication Code" at bounding box center [731, 375] width 524 height 30
click at [699, 456] on span "Send me another code" at bounding box center [702, 452] width 142 height 12
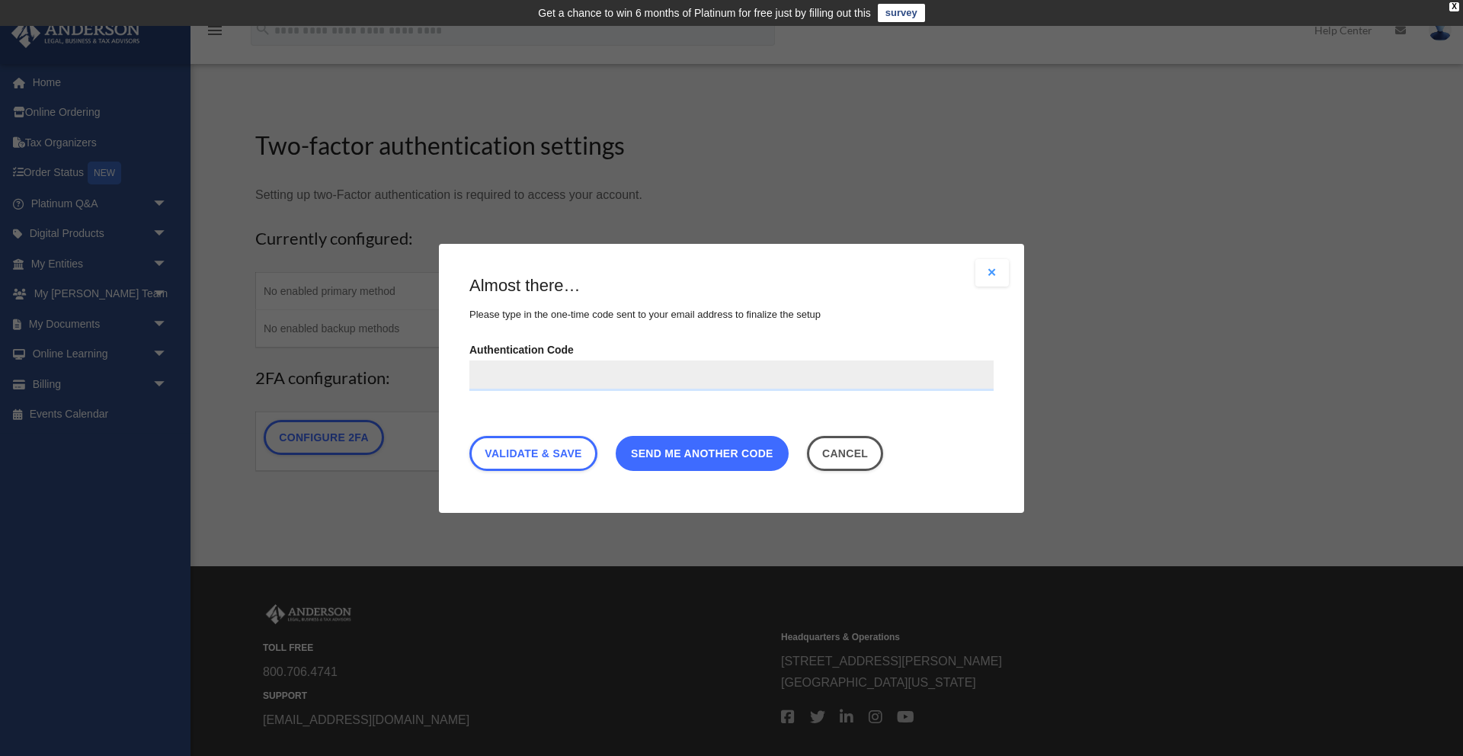
click at [699, 456] on span "Send me another code" at bounding box center [702, 452] width 142 height 12
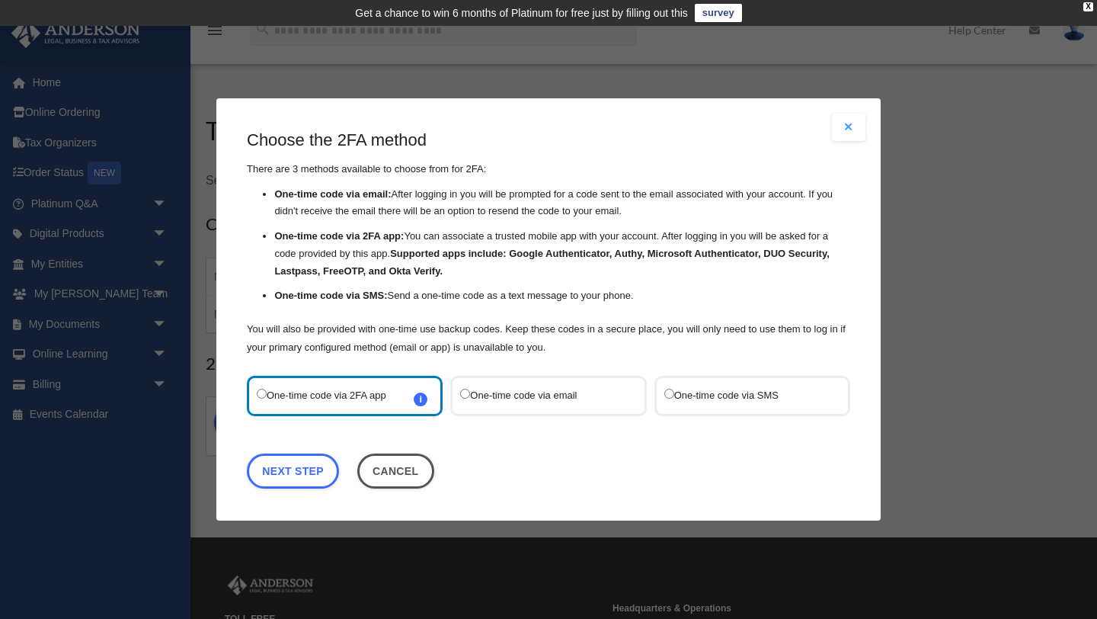
click at [696, 401] on label "One-time code via SMS" at bounding box center [744, 396] width 161 height 21
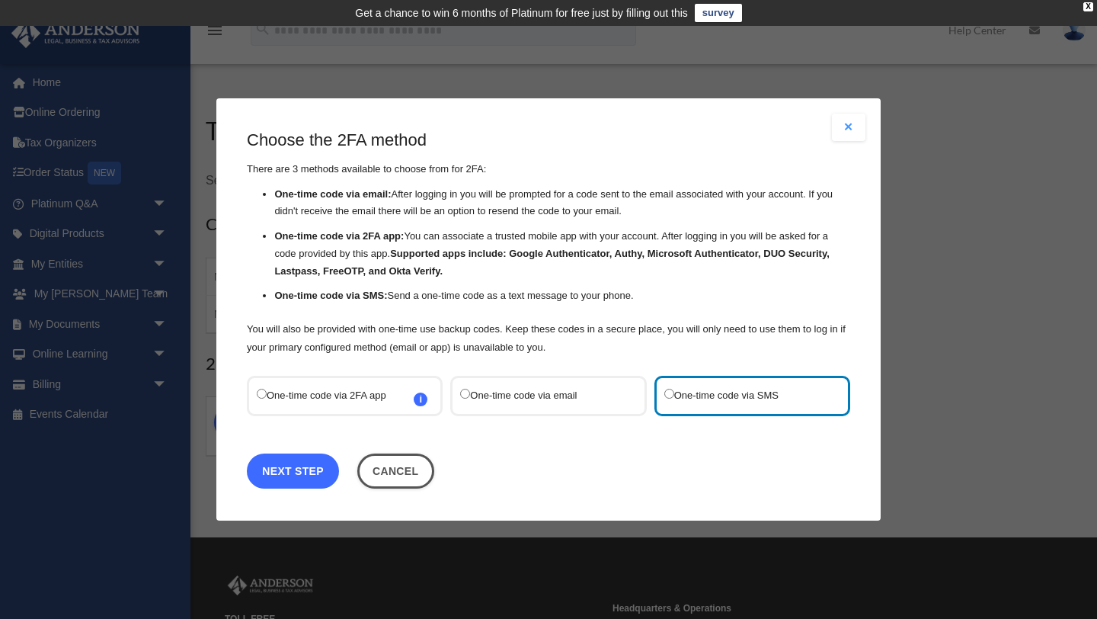
click at [293, 471] on link "Next Step" at bounding box center [293, 470] width 92 height 35
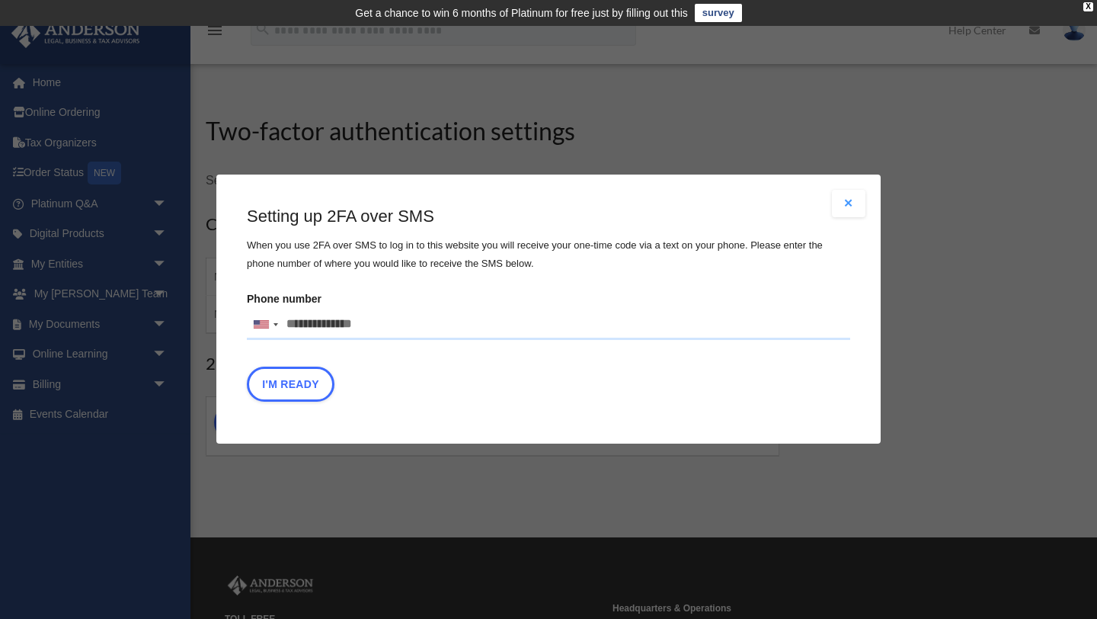
click at [359, 326] on input "Phone number United States +1 United Kingdom +44 Afghanistan (‫افغانستان‬‎) +93…" at bounding box center [548, 324] width 603 height 30
type input "**********"
click at [280, 392] on button "I'm Ready" at bounding box center [291, 384] width 88 height 35
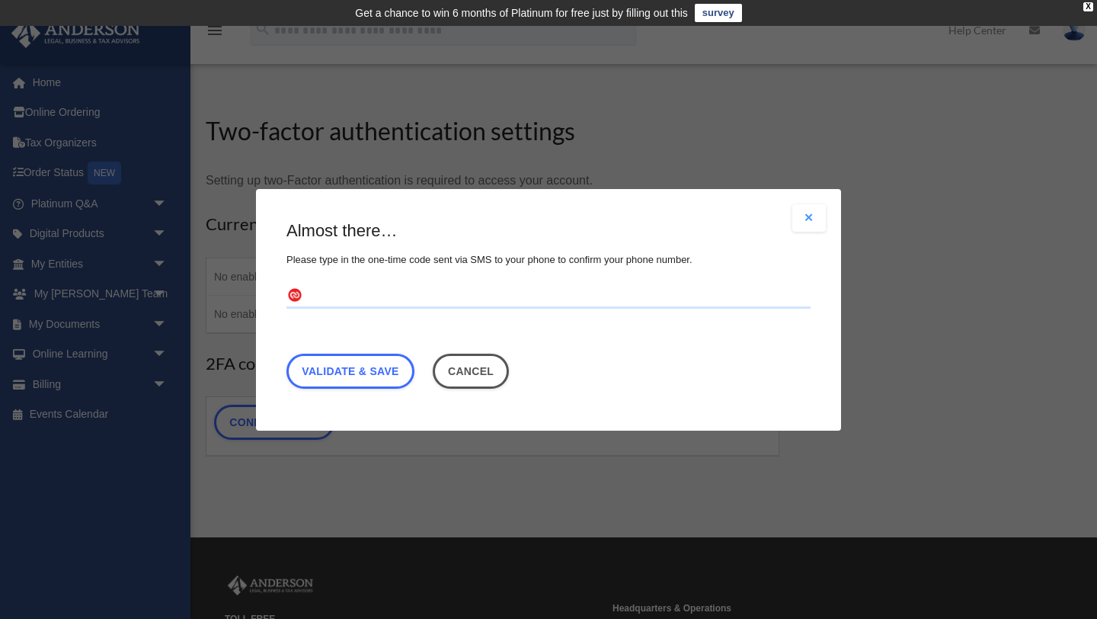
click at [332, 296] on input "text" at bounding box center [548, 295] width 524 height 24
type input "******"
click at [347, 373] on link "Validate & Save" at bounding box center [350, 370] width 128 height 35
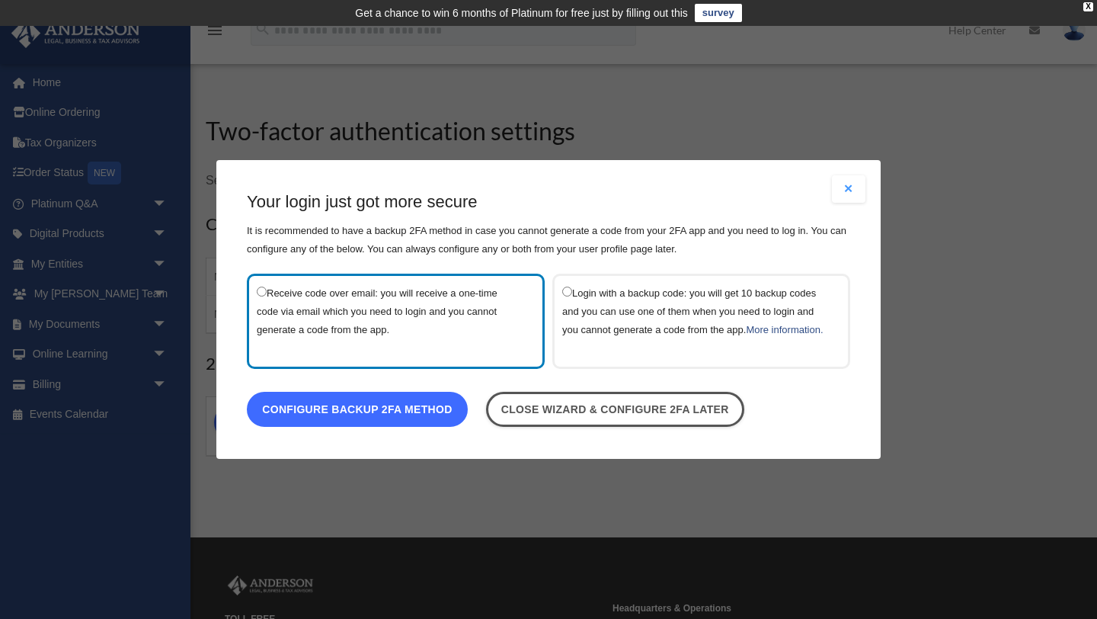
click at [376, 427] on link "Configure backup 2FA method" at bounding box center [357, 409] width 221 height 35
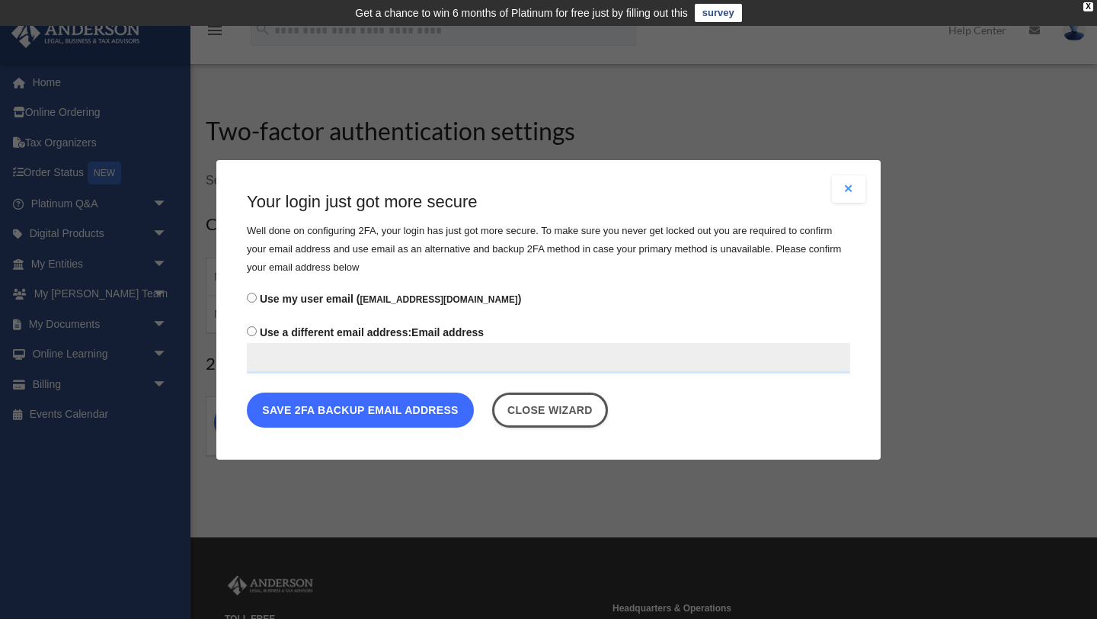
click at [315, 416] on button "Save 2FA backup email address" at bounding box center [360, 409] width 227 height 35
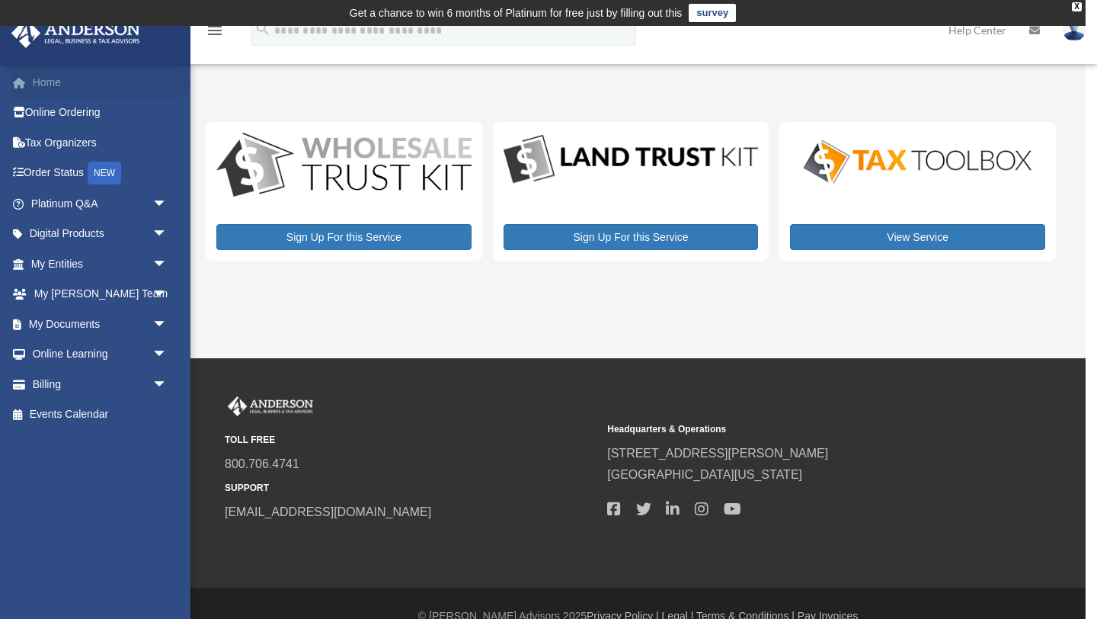
click at [69, 85] on link "Home" at bounding box center [101, 82] width 180 height 30
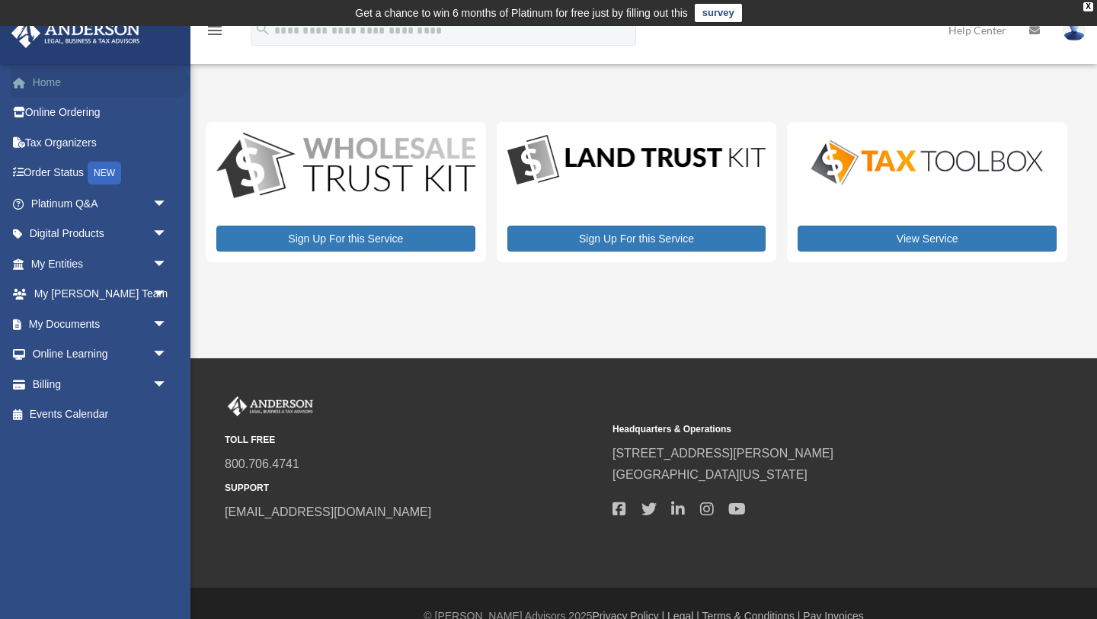
click at [41, 82] on link "Home" at bounding box center [101, 82] width 180 height 30
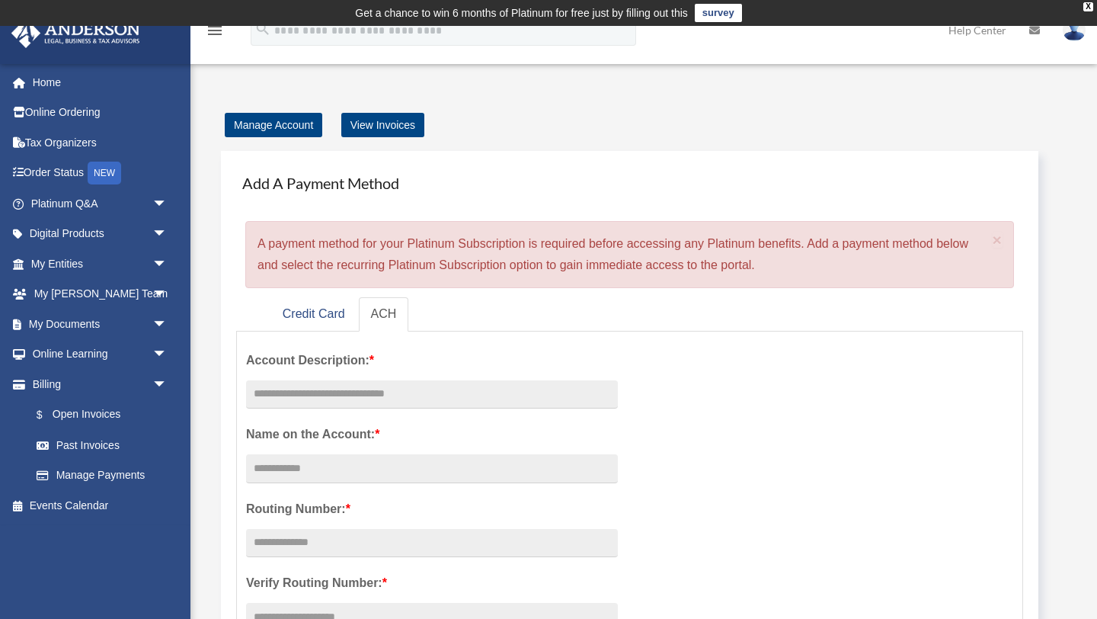
click at [61, 32] on img at bounding box center [76, 33] width 138 height 30
click at [91, 34] on img at bounding box center [76, 33] width 138 height 30
click at [46, 88] on link "Home" at bounding box center [101, 82] width 180 height 30
click at [45, 107] on link "Online Ordering" at bounding box center [101, 113] width 180 height 30
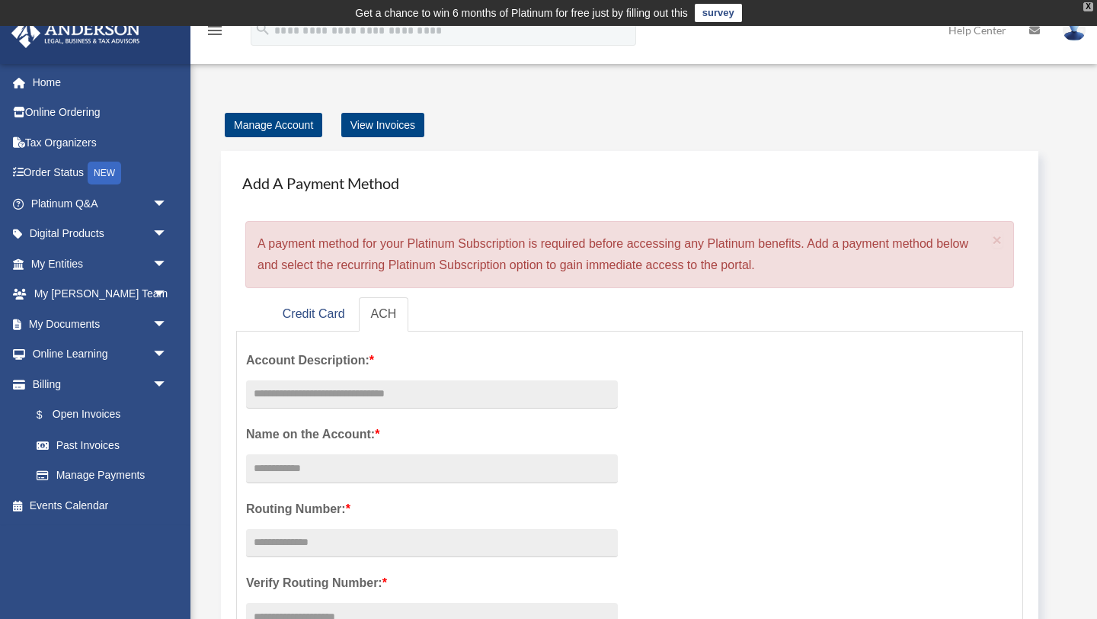
click at [1090, 8] on div "X" at bounding box center [1088, 6] width 10 height 9
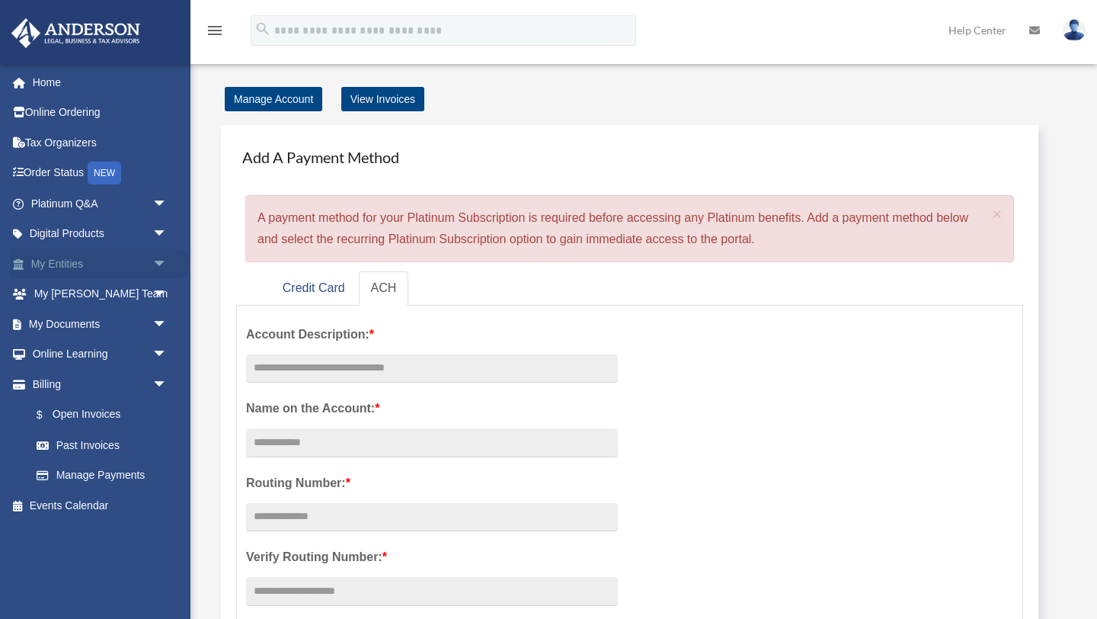
click at [155, 263] on span "arrow_drop_down" at bounding box center [167, 263] width 30 height 31
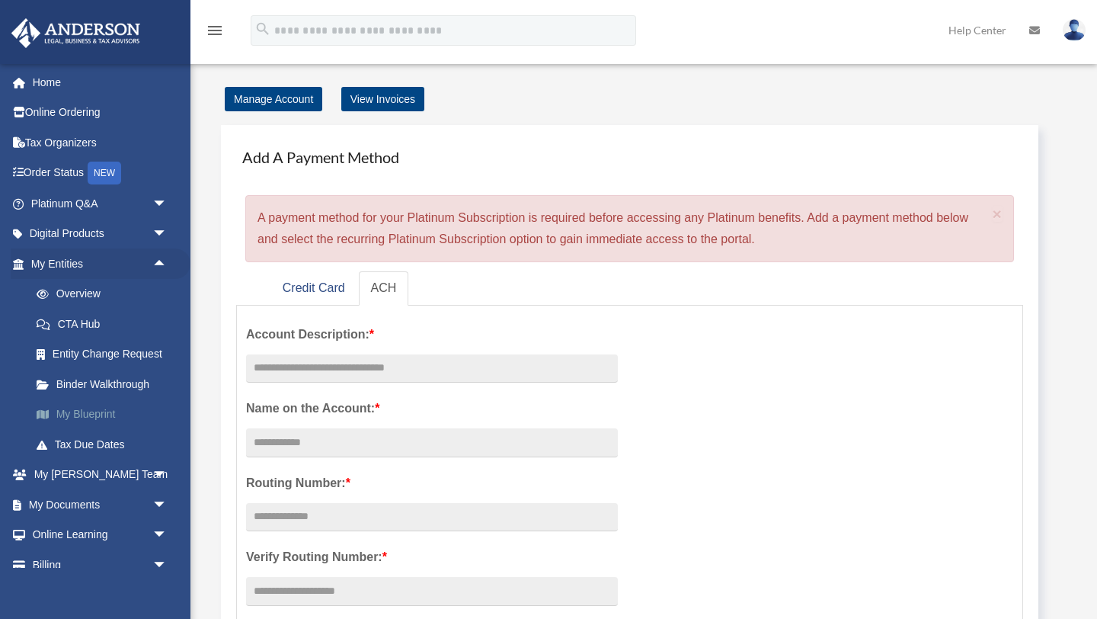
click at [80, 414] on link "My Blueprint" at bounding box center [105, 414] width 169 height 30
